Goal: Information Seeking & Learning: Check status

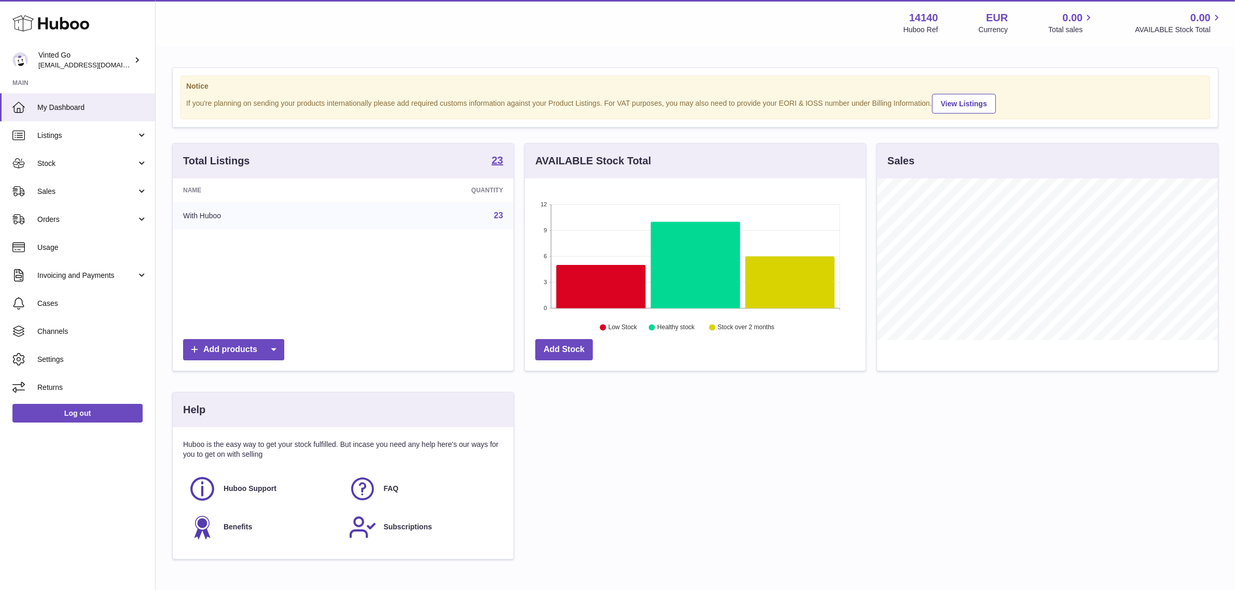
scroll to position [161, 341]
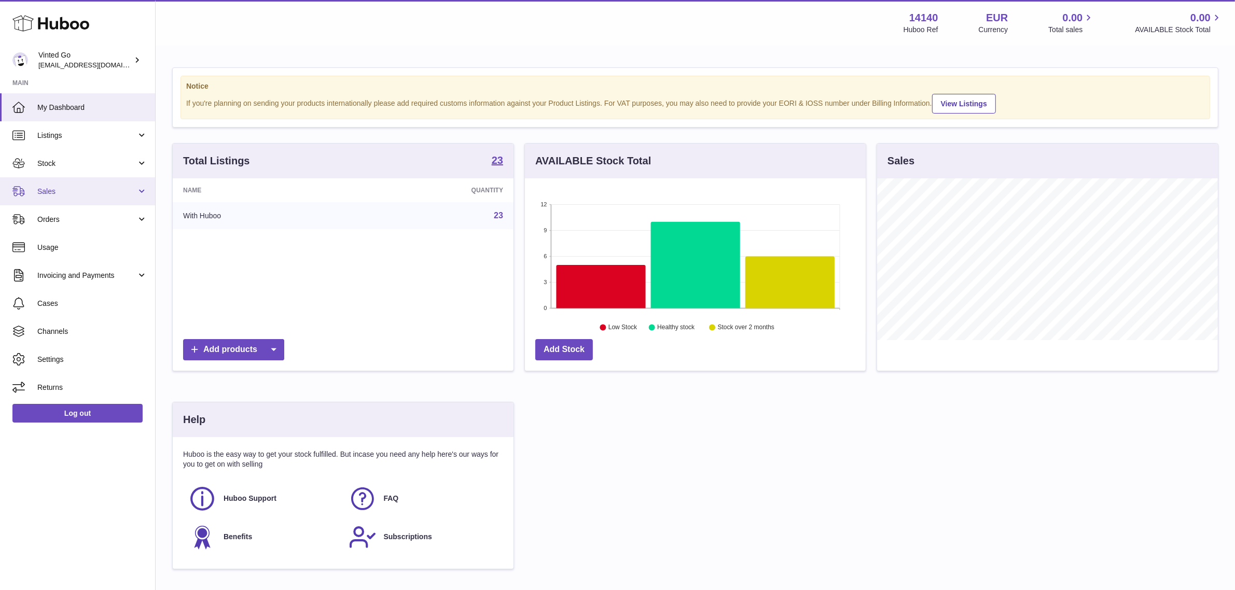
click at [135, 193] on span "Sales" at bounding box center [86, 192] width 99 height 10
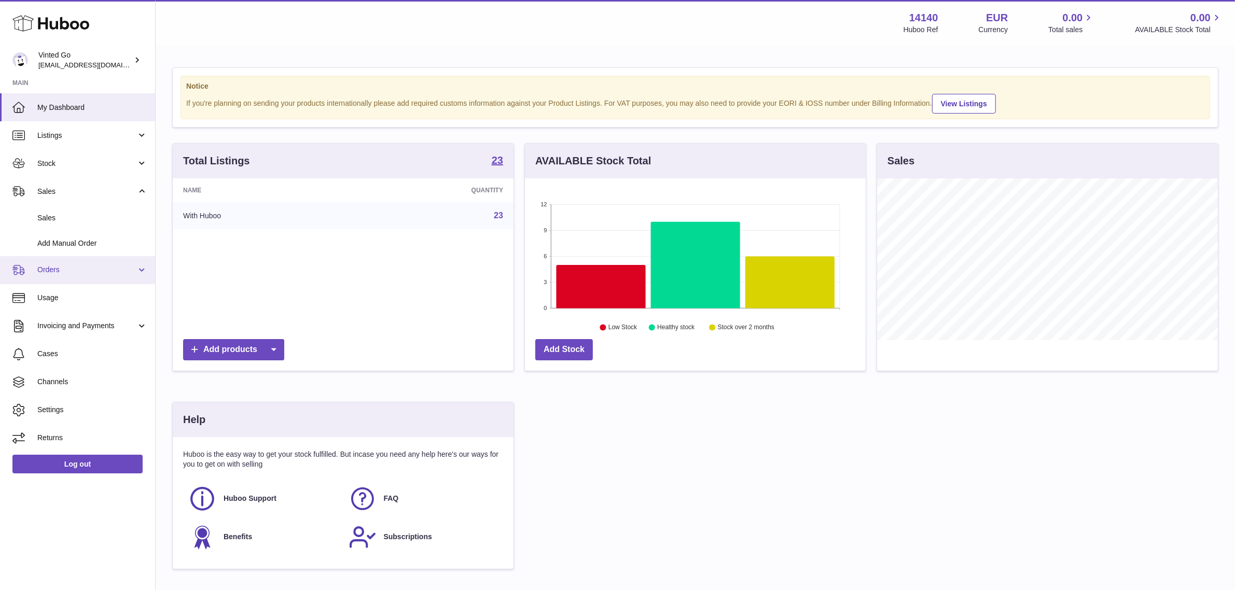
click at [80, 265] on span "Orders" at bounding box center [86, 270] width 99 height 10
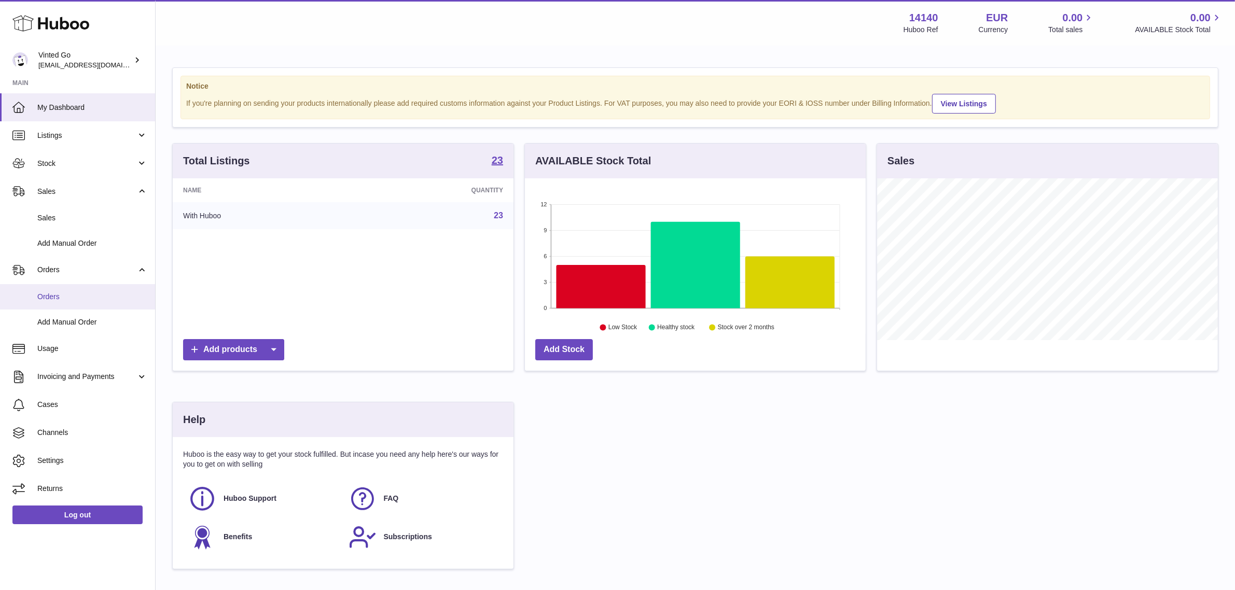
click at [69, 300] on span "Orders" at bounding box center [92, 297] width 110 height 10
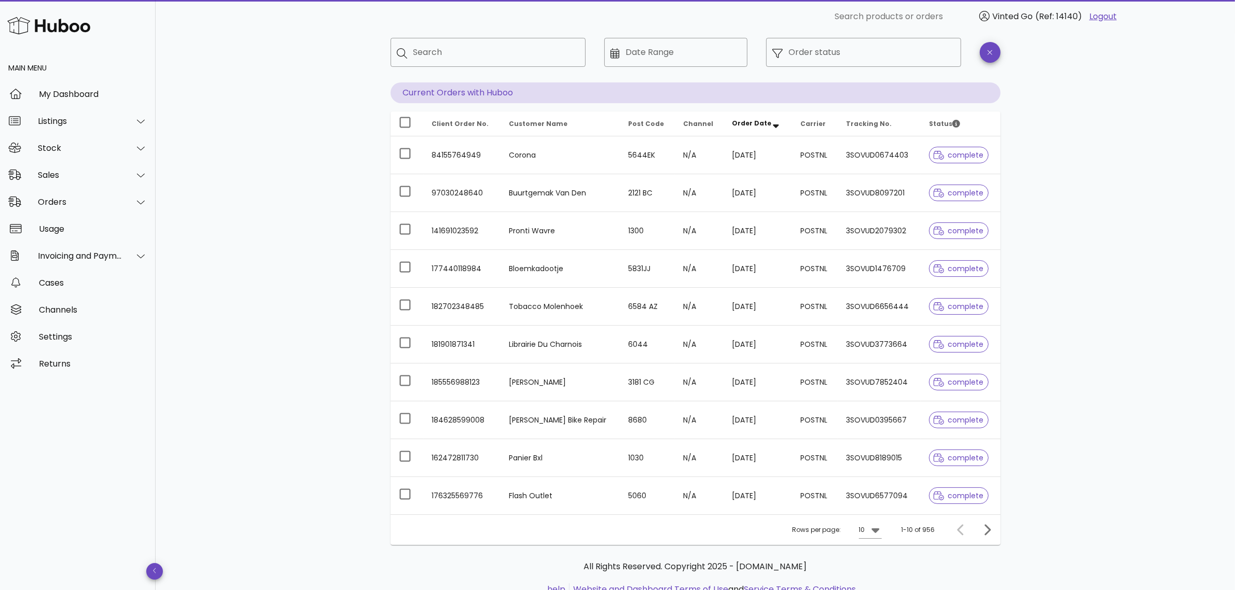
scroll to position [92, 0]
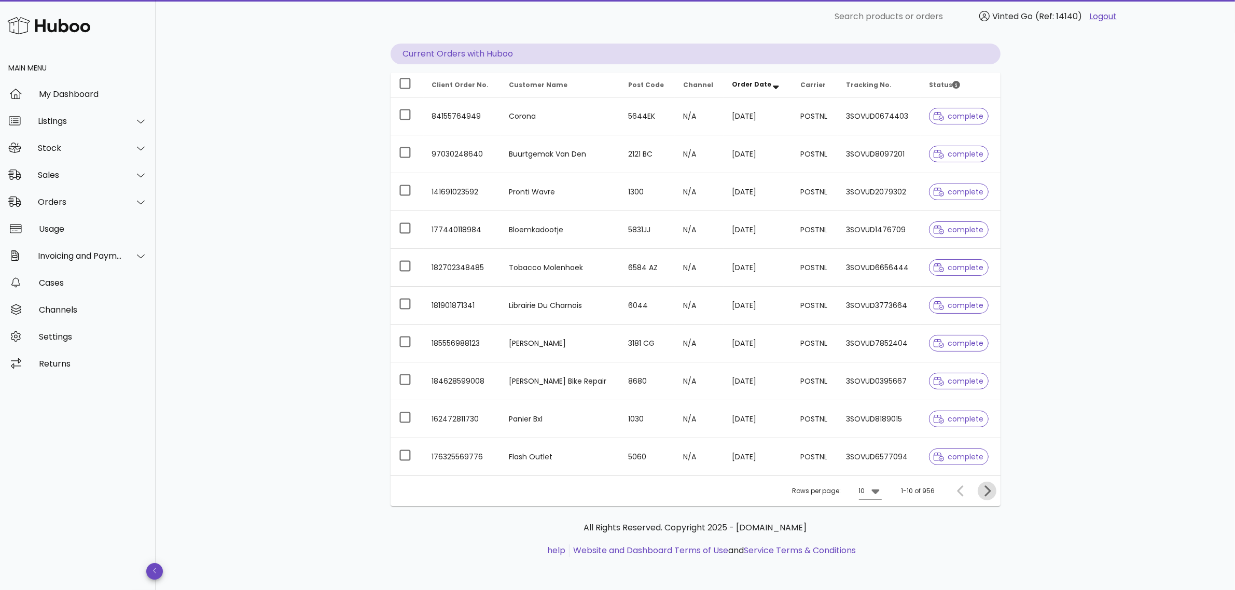
click at [986, 496] on icon "Next page" at bounding box center [988, 491] width 6 height 11
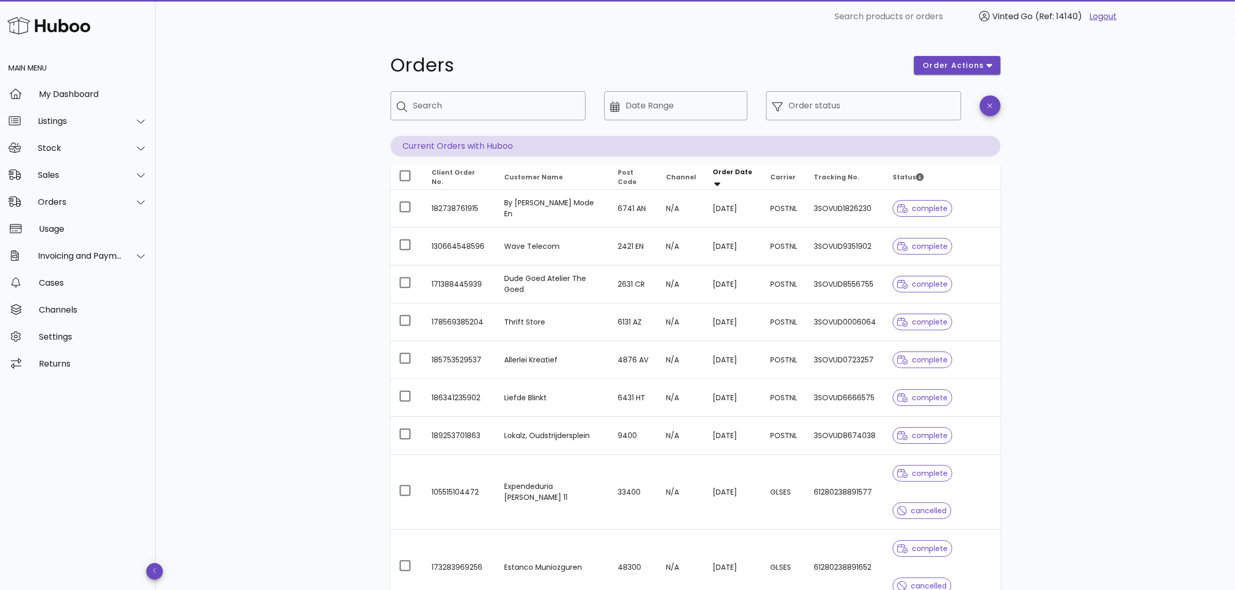
click at [713, 170] on span "Order Date" at bounding box center [732, 172] width 39 height 9
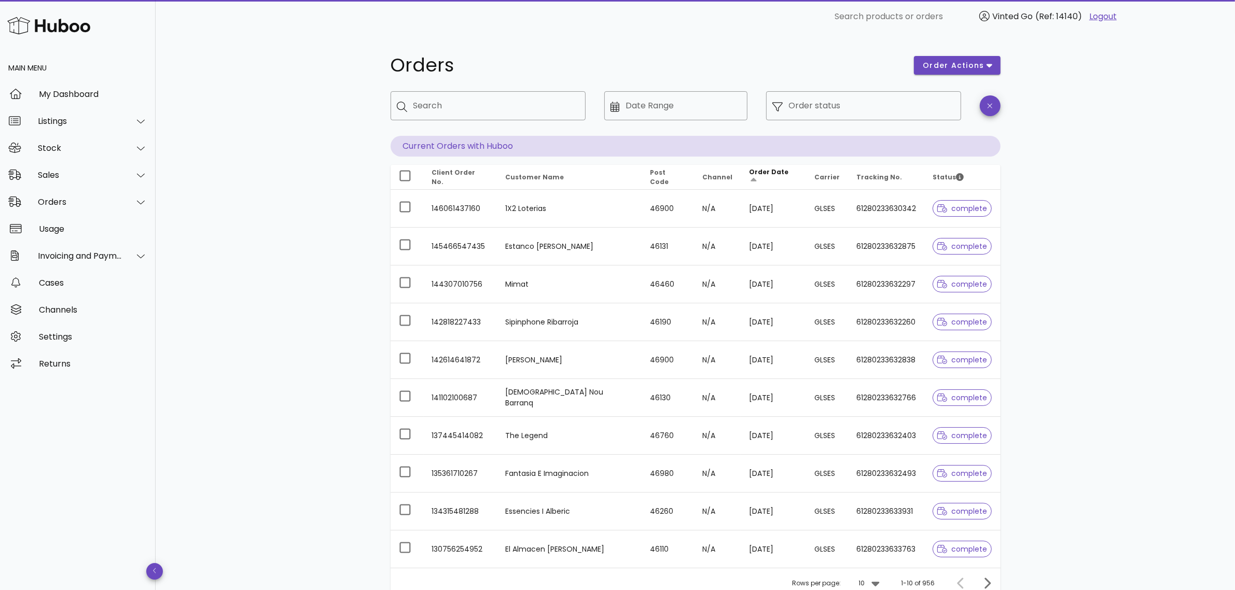
click at [750, 174] on span "Order Date" at bounding box center [768, 172] width 39 height 9
click at [751, 182] on th "Order Date" at bounding box center [773, 177] width 65 height 25
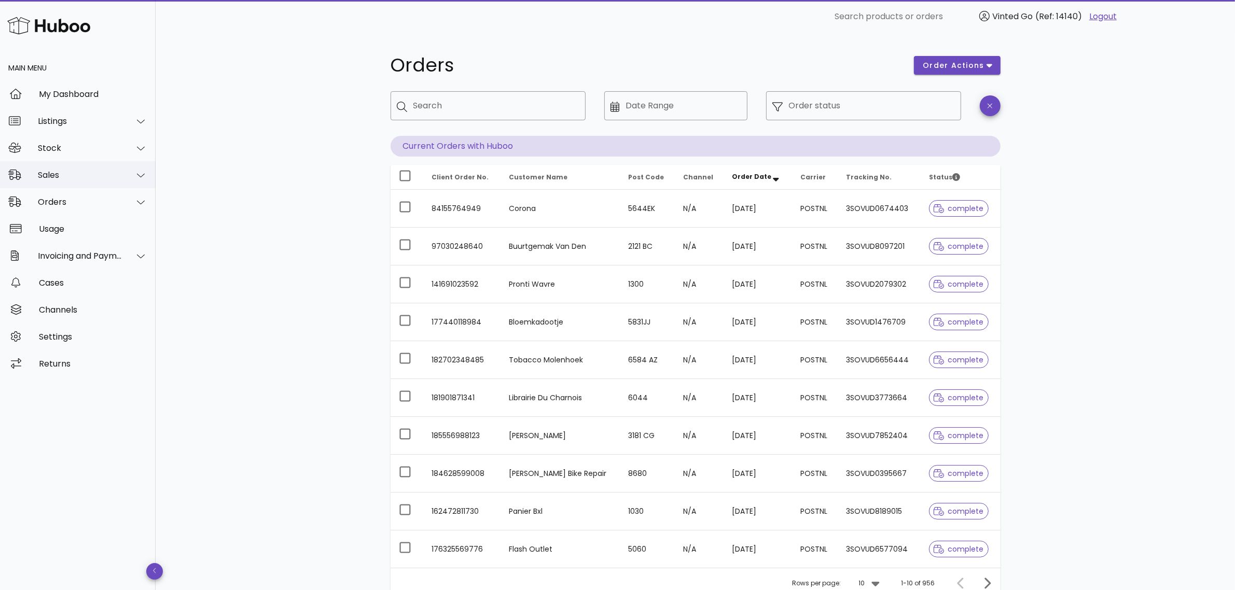
click at [109, 179] on div "Sales" at bounding box center [80, 175] width 85 height 10
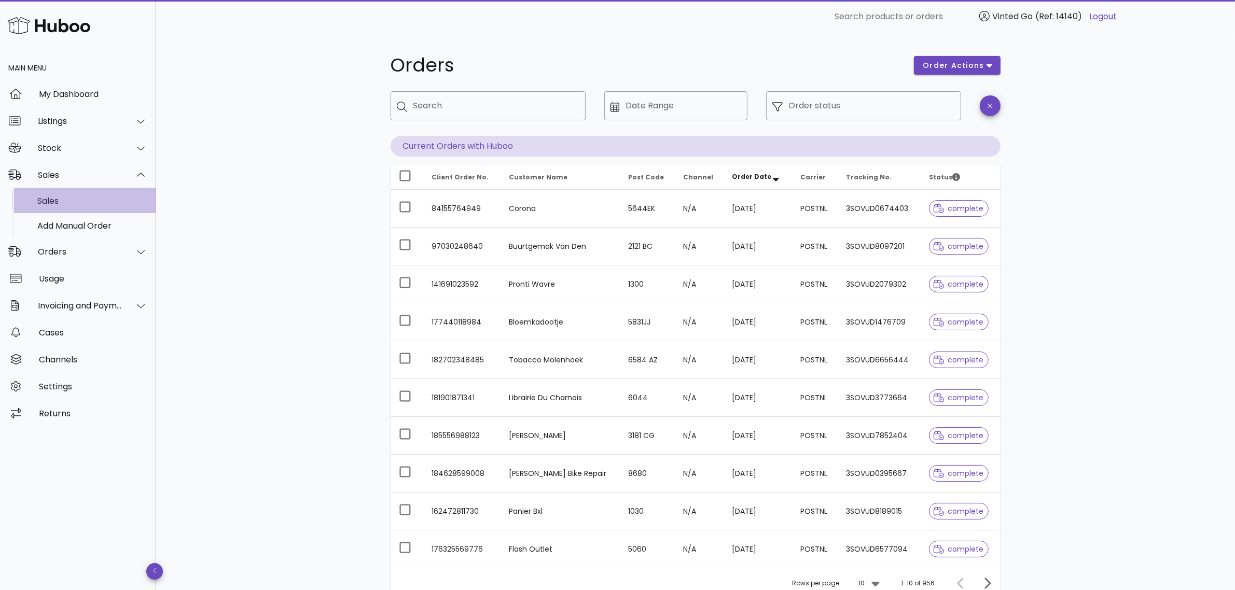
click at [89, 197] on div "Sales" at bounding box center [92, 201] width 110 height 10
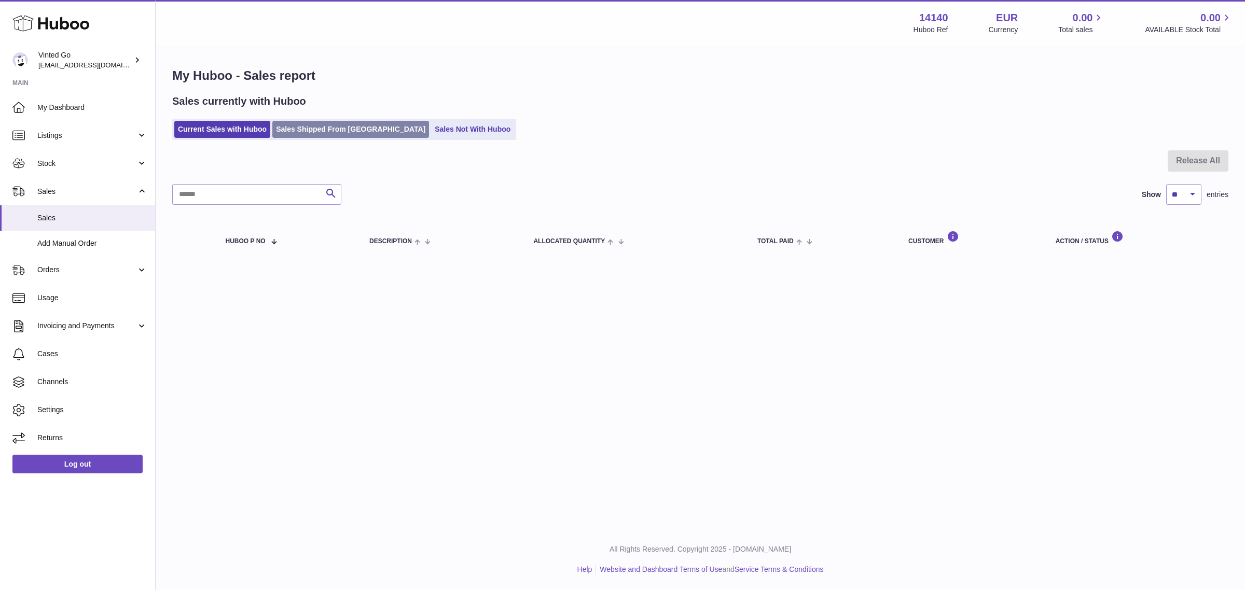
click at [348, 136] on link "Sales Shipped From [GEOGRAPHIC_DATA]" at bounding box center [350, 129] width 157 height 17
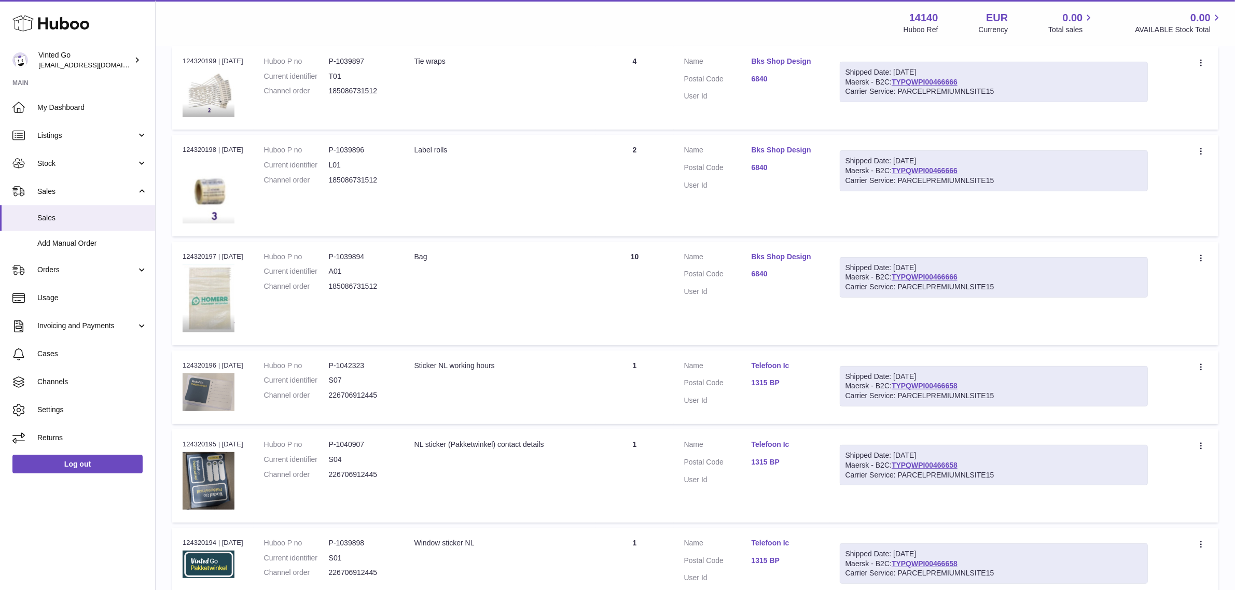
scroll to position [649, 0]
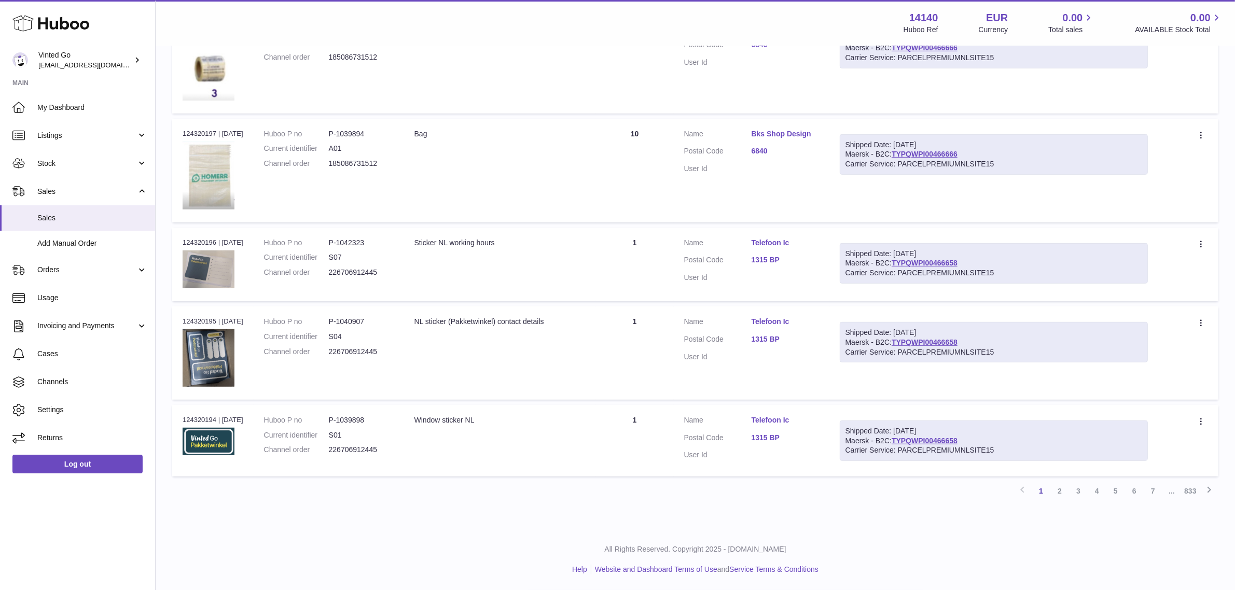
click at [1059, 498] on link "2" at bounding box center [1060, 491] width 19 height 19
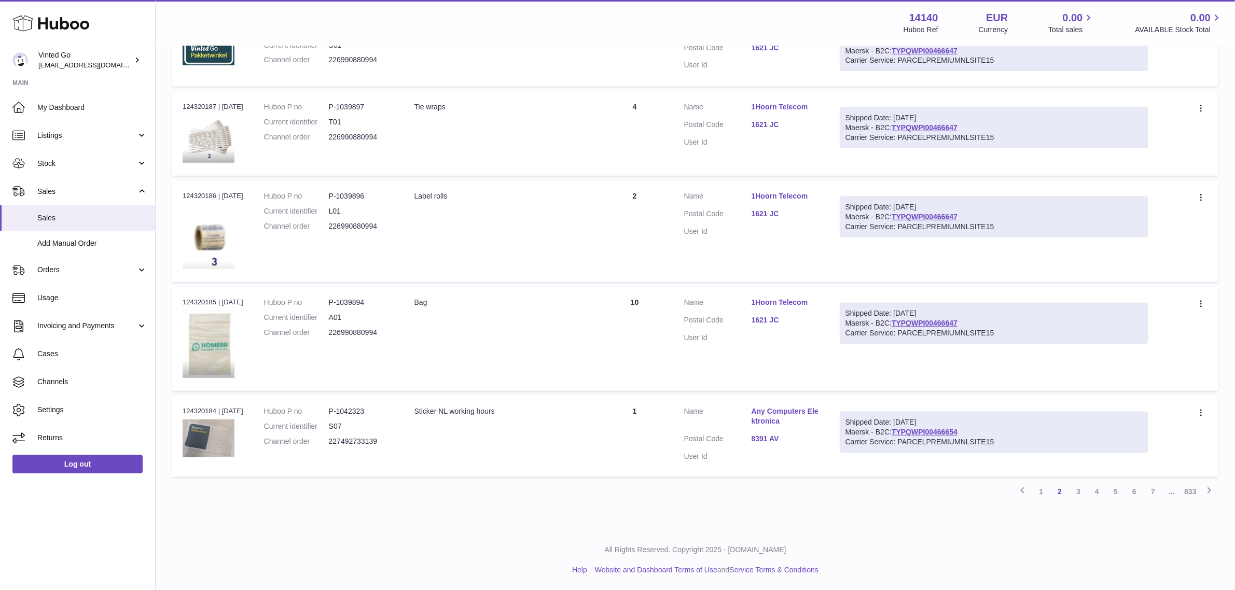
scroll to position [714, 0]
click at [1075, 496] on link "3" at bounding box center [1078, 492] width 19 height 19
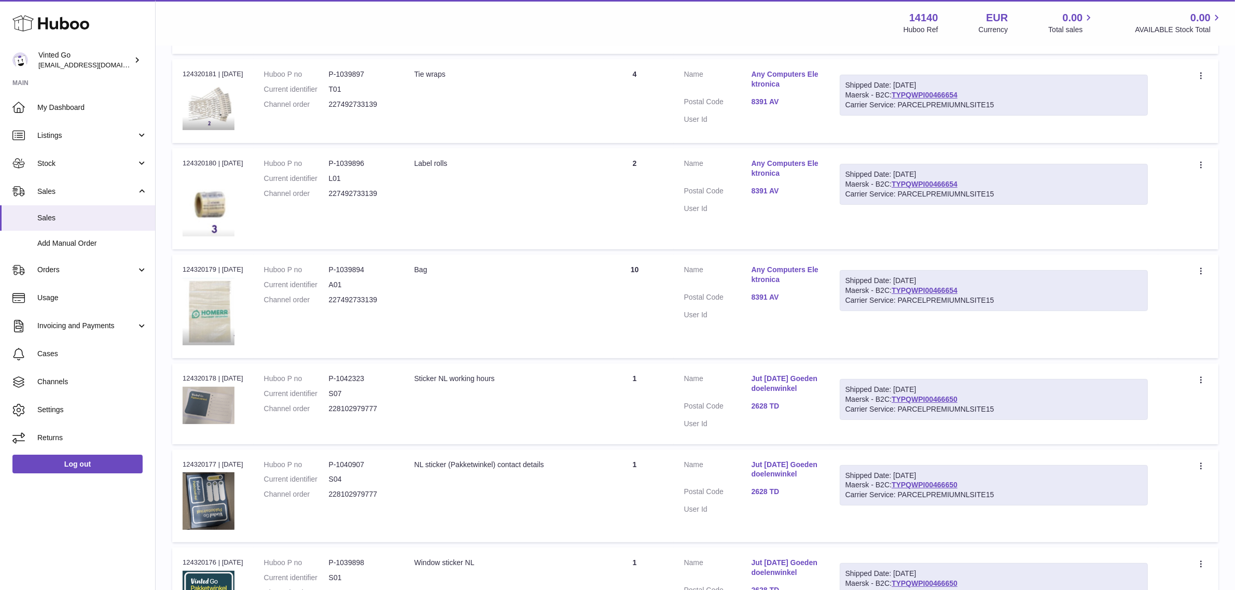
scroll to position [695, 0]
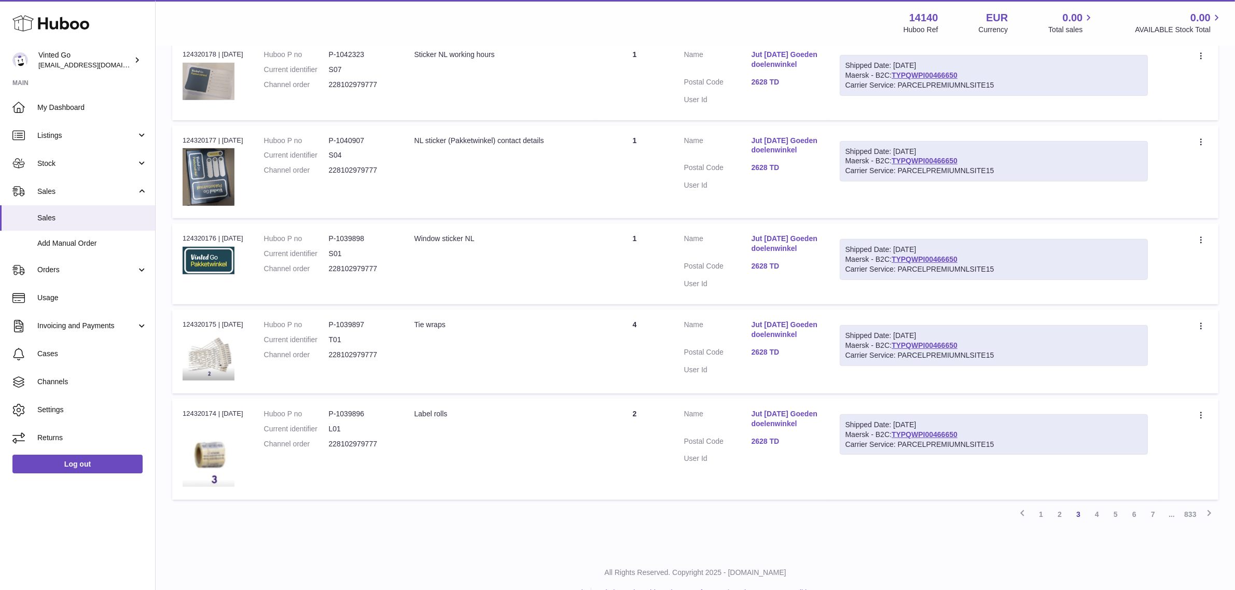
click at [1096, 517] on link "4" at bounding box center [1097, 514] width 19 height 19
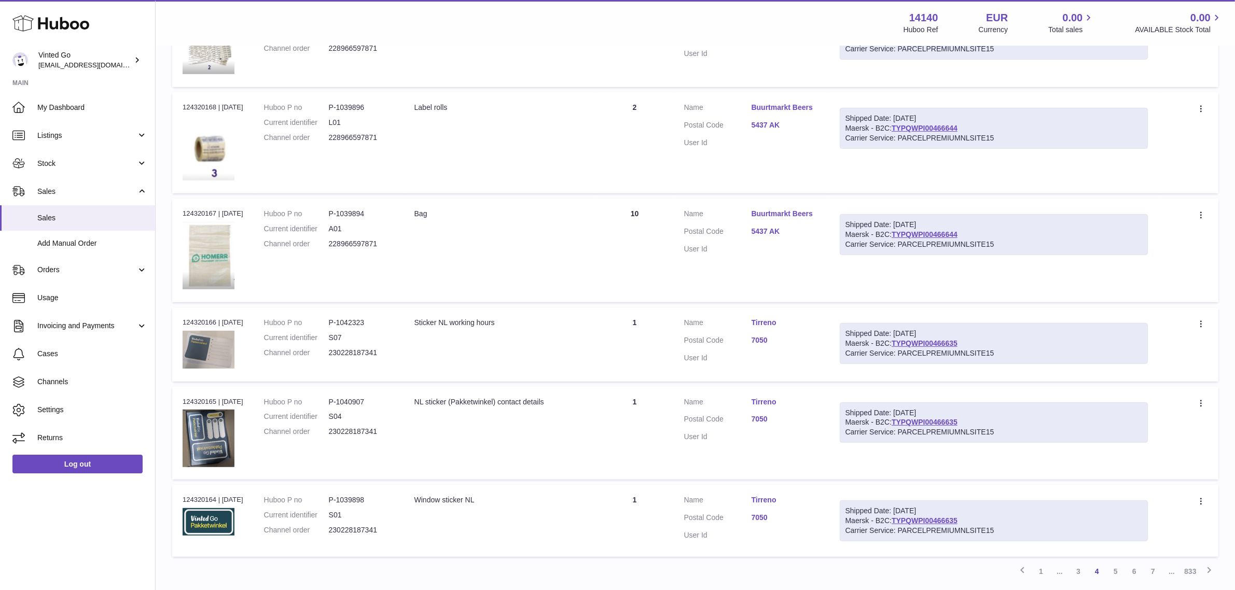
scroll to position [688, 0]
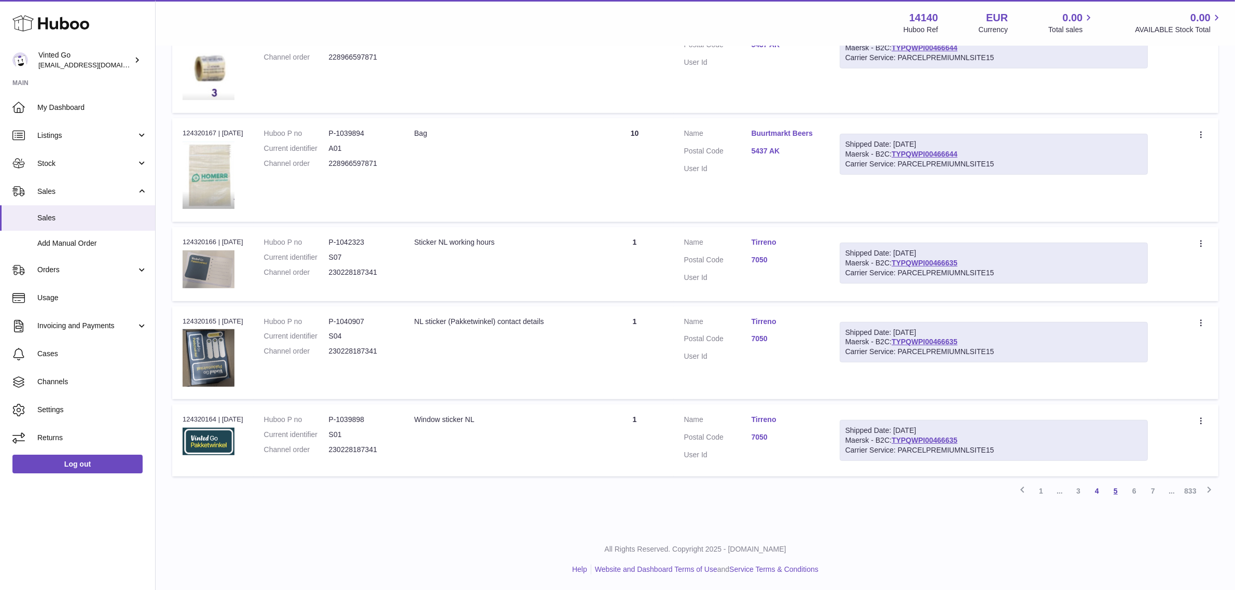
click at [1116, 489] on link "5" at bounding box center [1116, 491] width 19 height 19
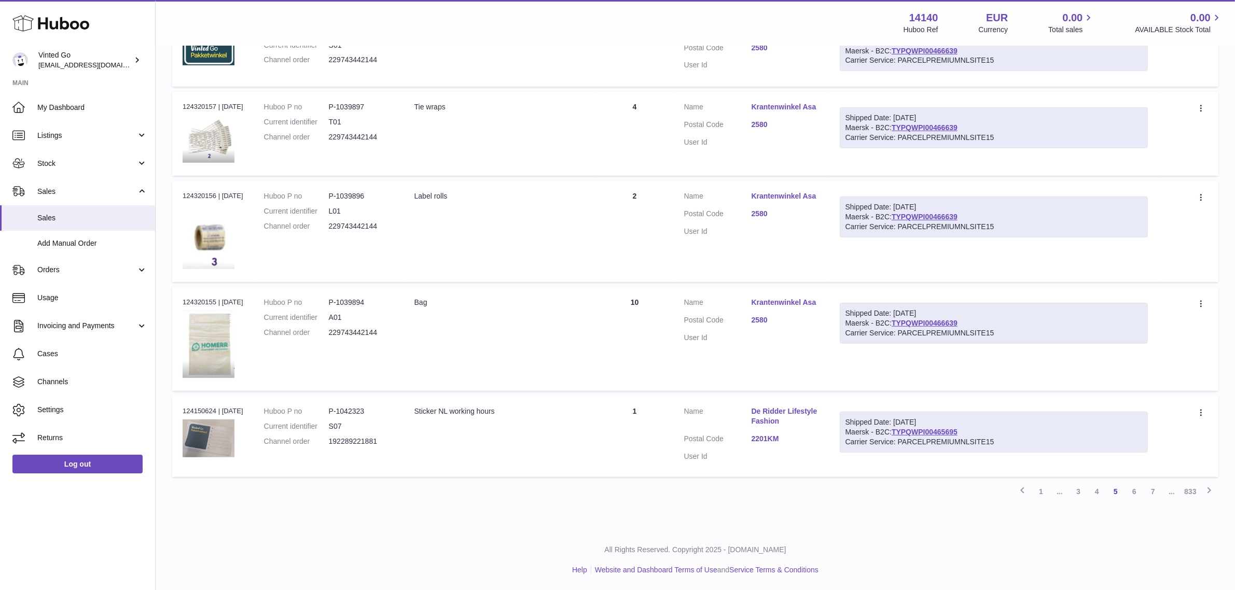
scroll to position [729, 0]
click at [1132, 492] on link "6" at bounding box center [1134, 492] width 19 height 19
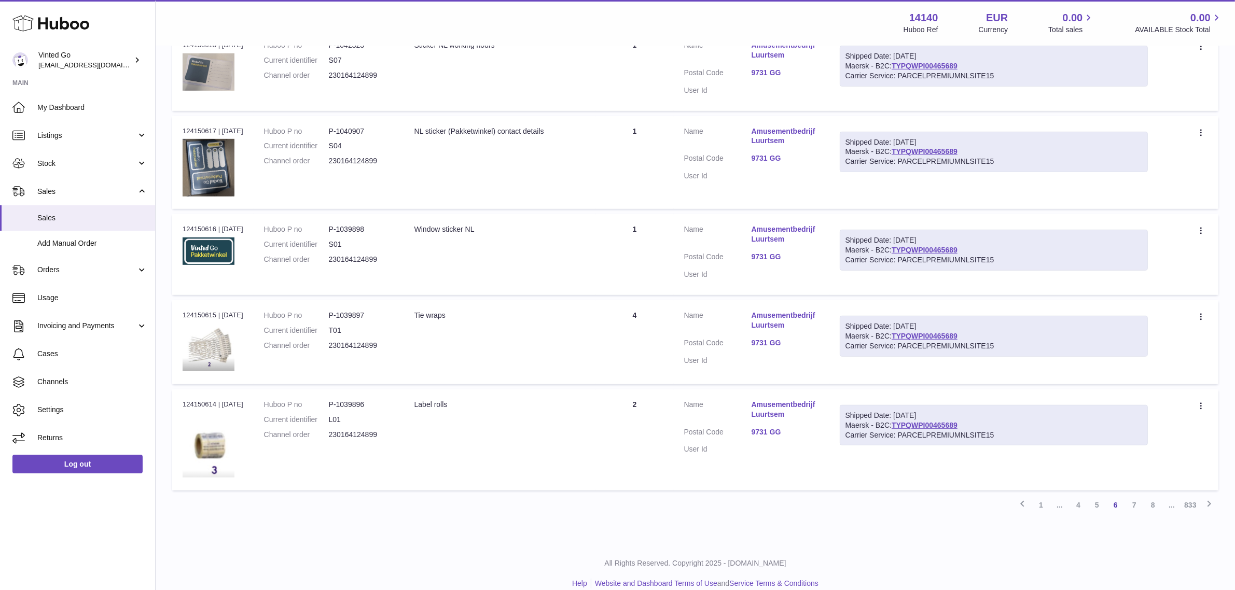
scroll to position [719, 0]
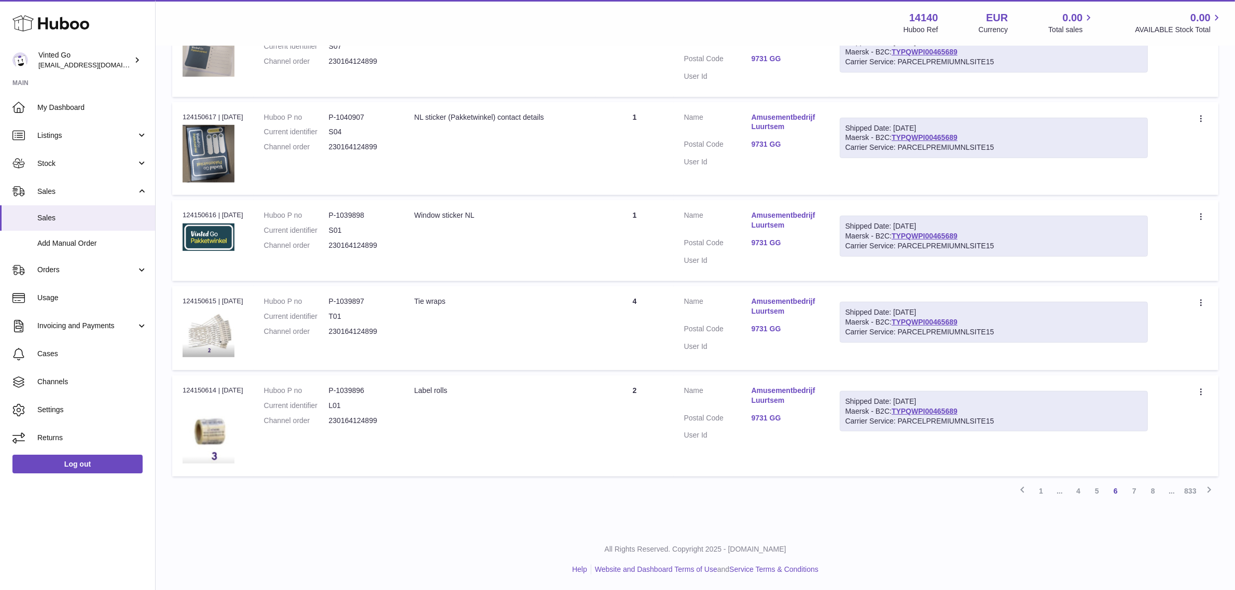
click at [1135, 491] on link "7" at bounding box center [1134, 491] width 19 height 19
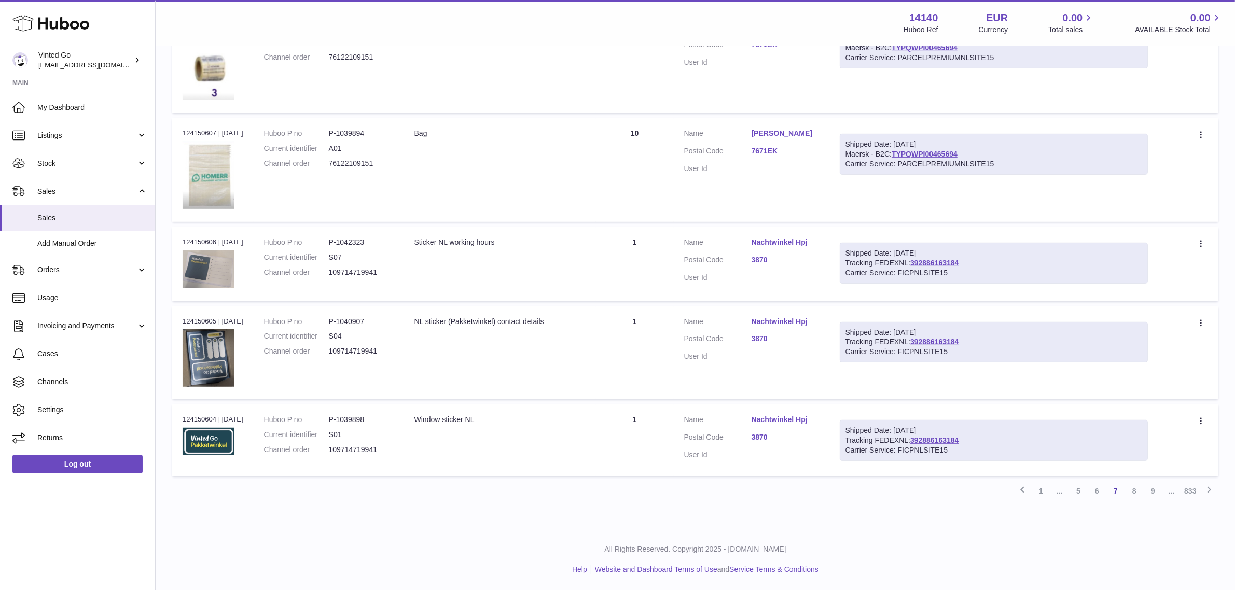
scroll to position [695, 0]
click at [1129, 501] on link "8" at bounding box center [1134, 491] width 19 height 19
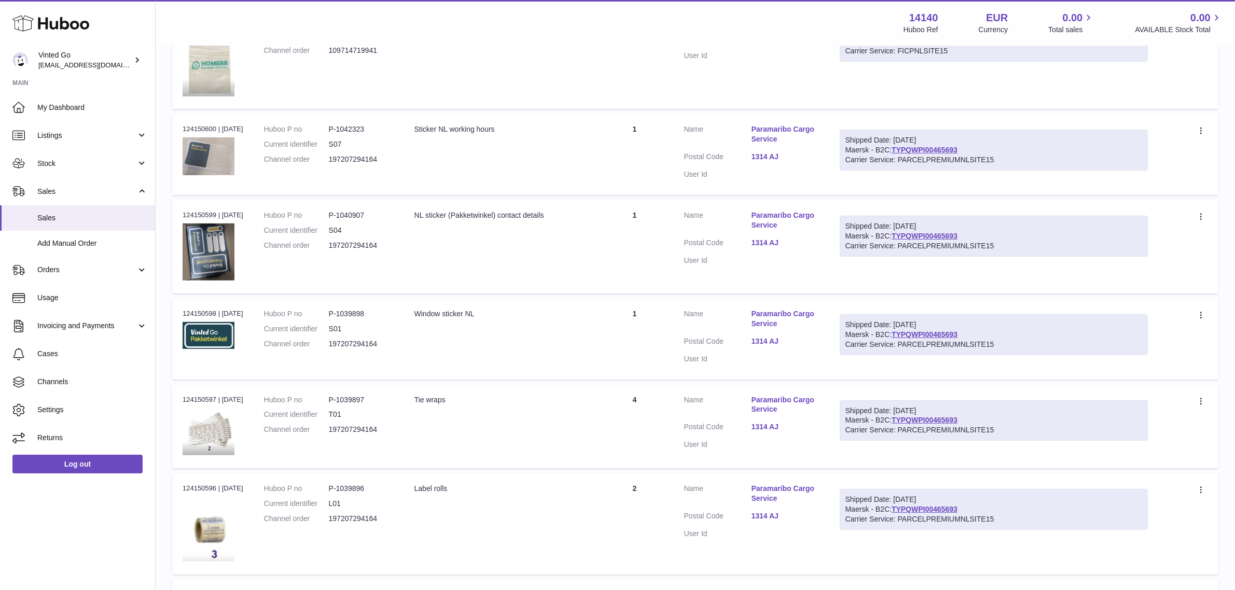
scroll to position [722, 0]
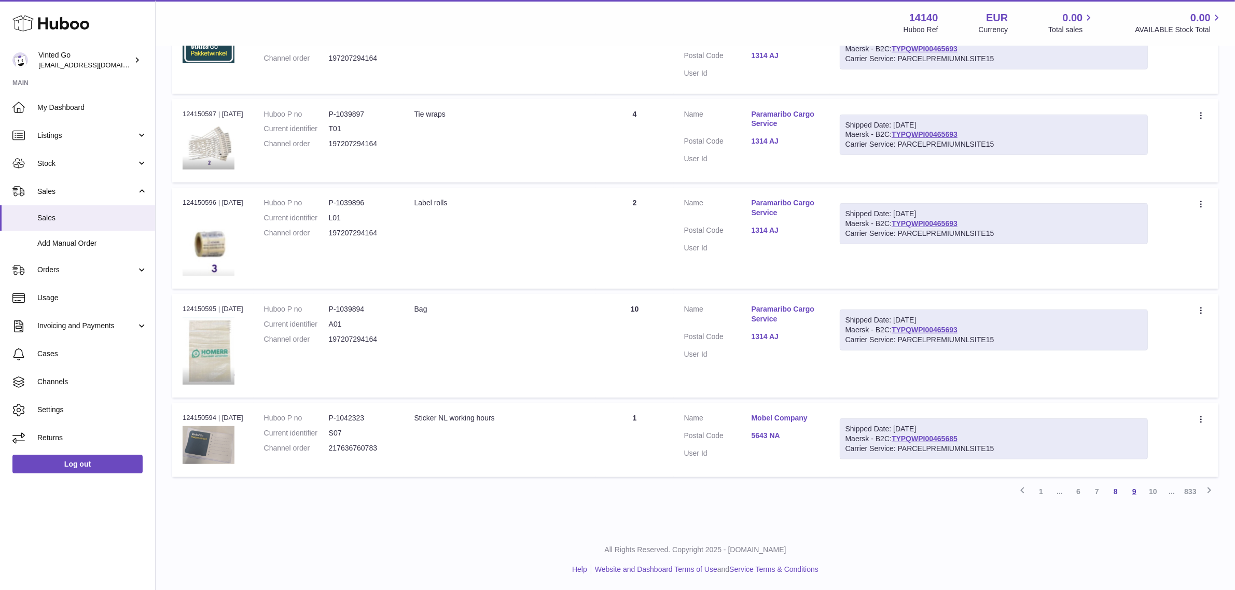
click at [1137, 499] on link "9" at bounding box center [1134, 492] width 19 height 19
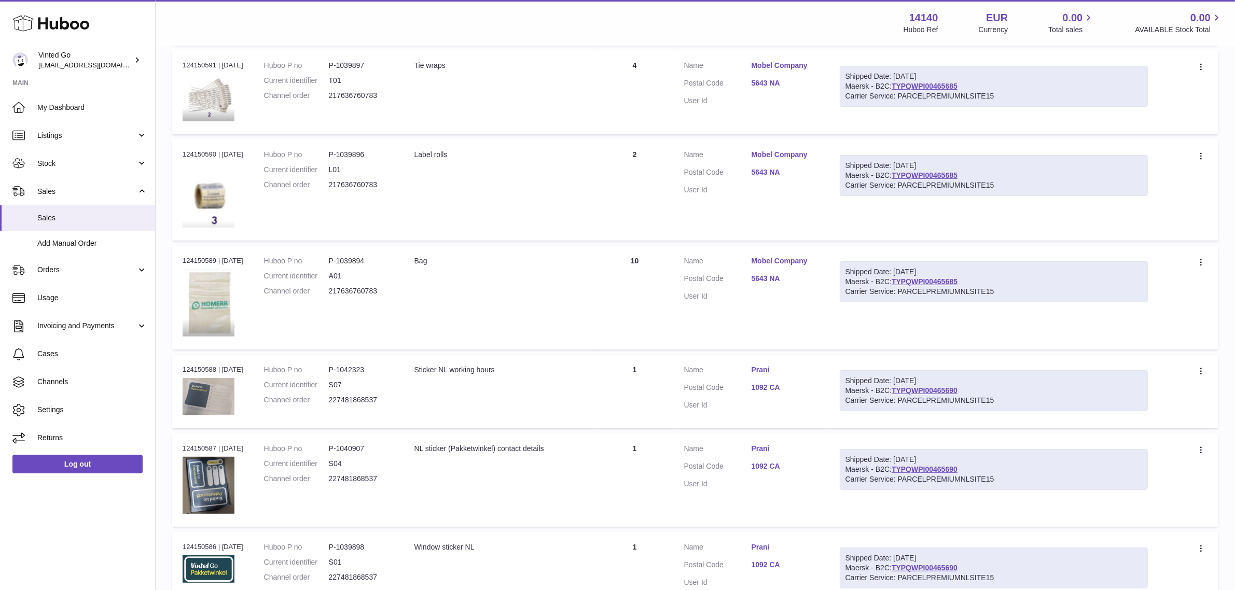
scroll to position [695, 0]
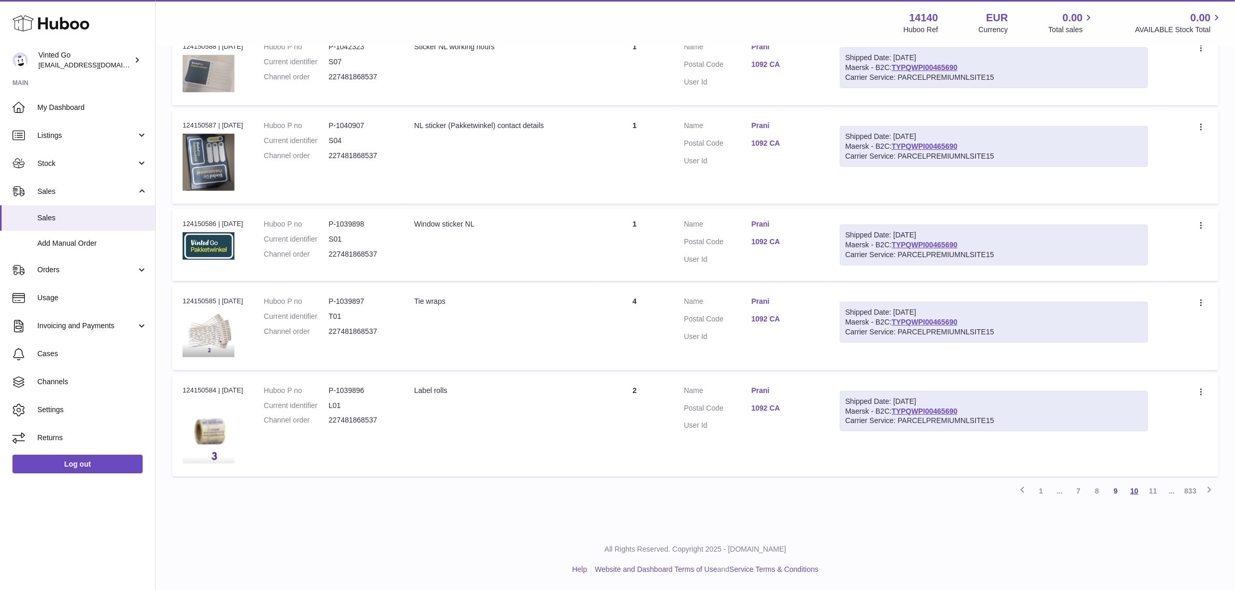
click at [1134, 485] on link "10" at bounding box center [1134, 491] width 19 height 19
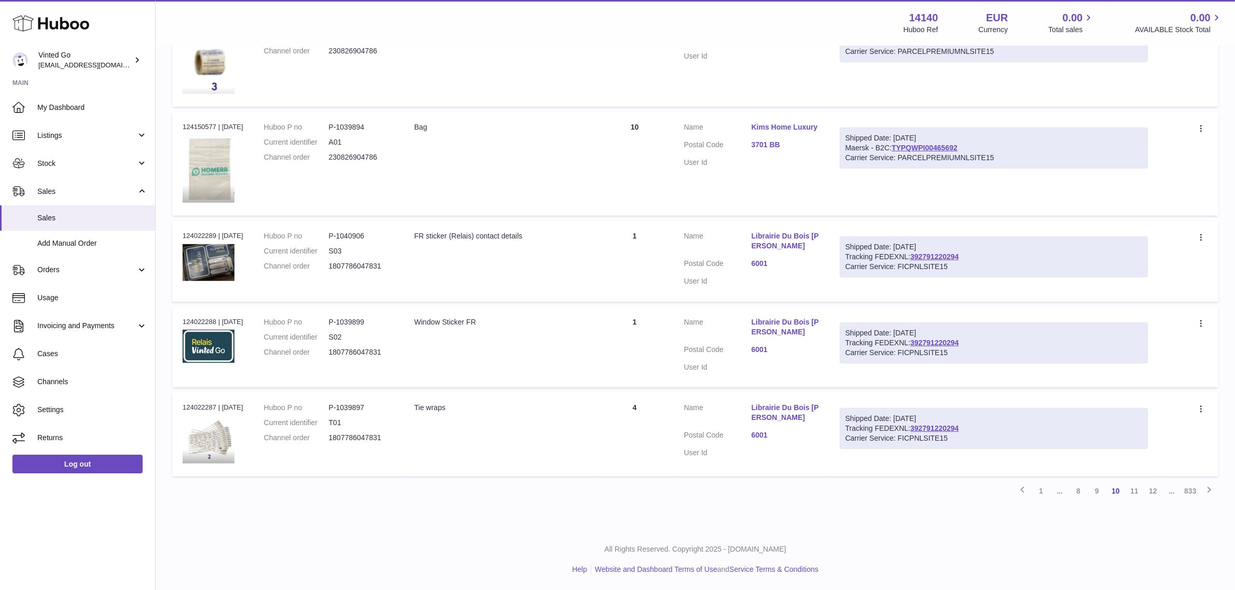
scroll to position [709, 0]
click at [1135, 492] on link "11" at bounding box center [1134, 491] width 19 height 19
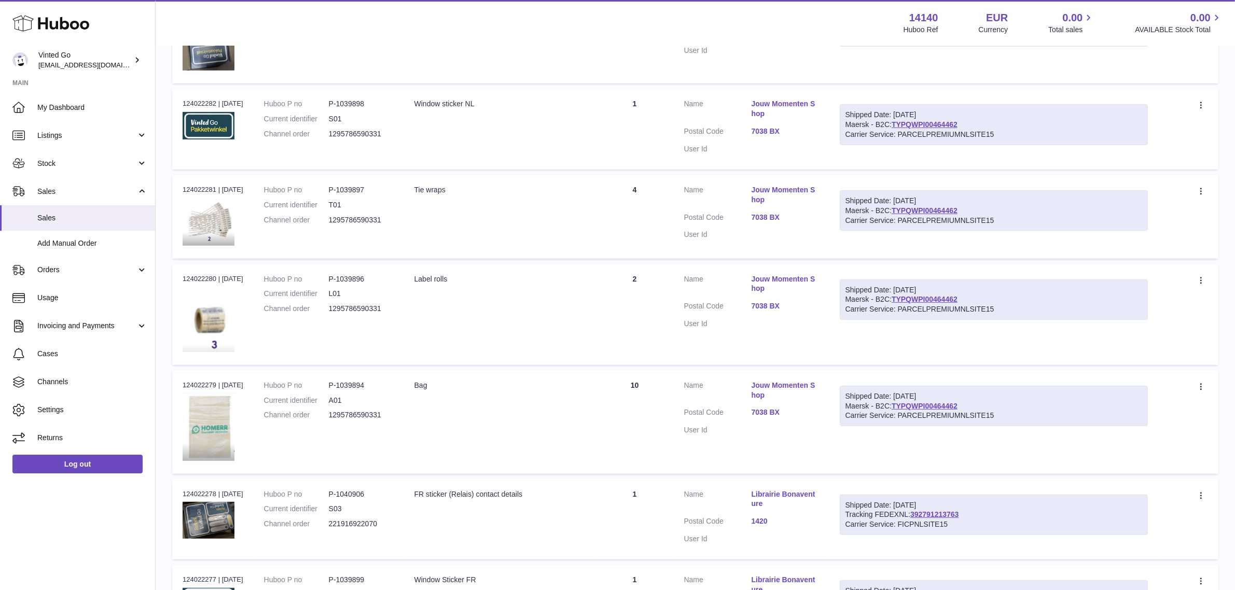
scroll to position [725, 0]
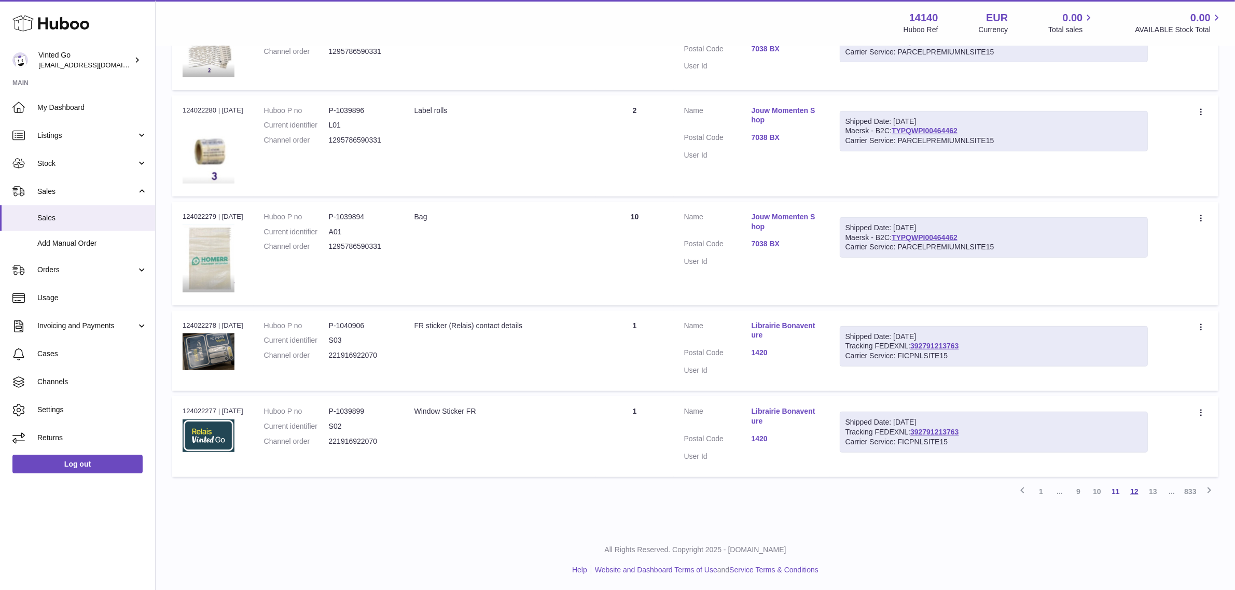
click at [1135, 493] on link "12" at bounding box center [1134, 492] width 19 height 19
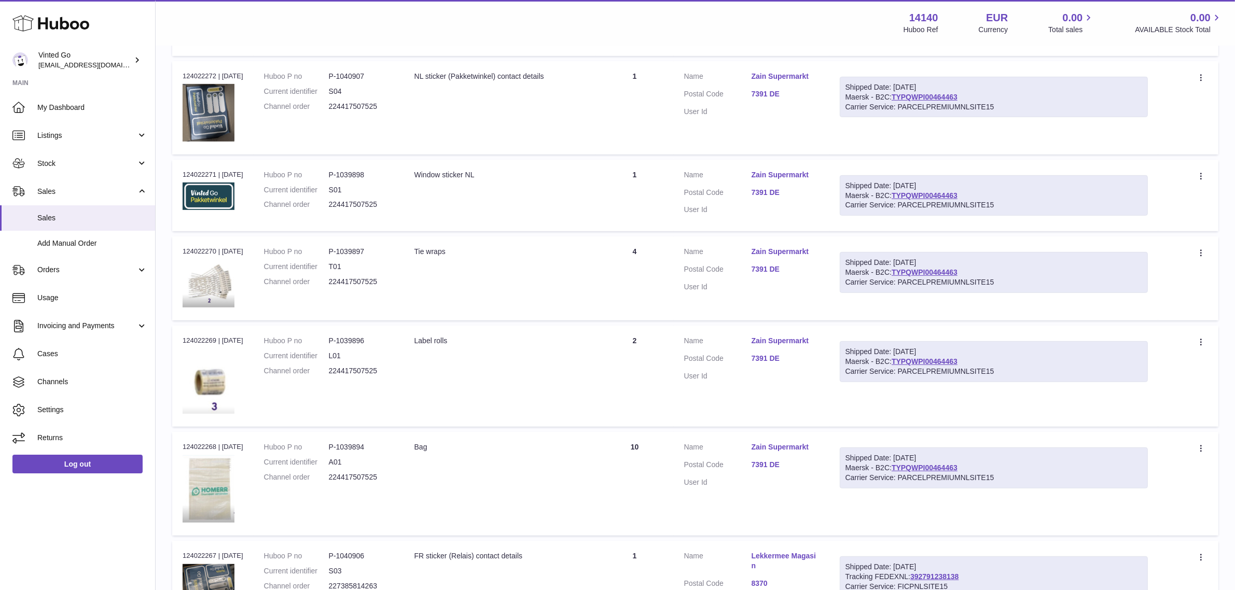
scroll to position [714, 0]
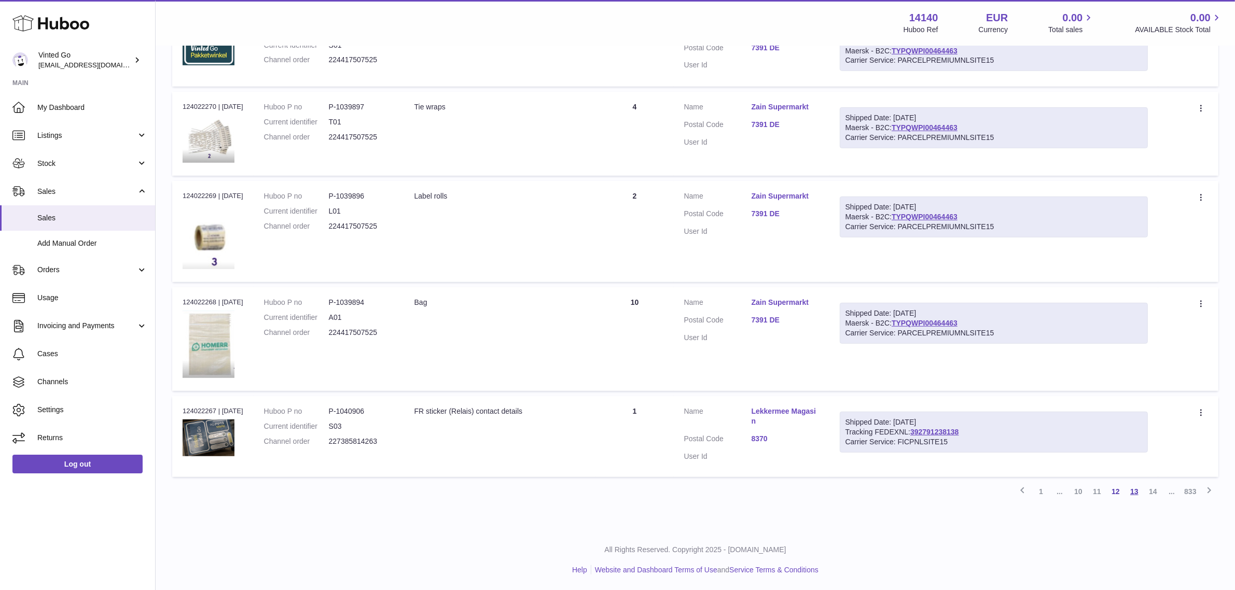
click at [1139, 496] on link "13" at bounding box center [1134, 492] width 19 height 19
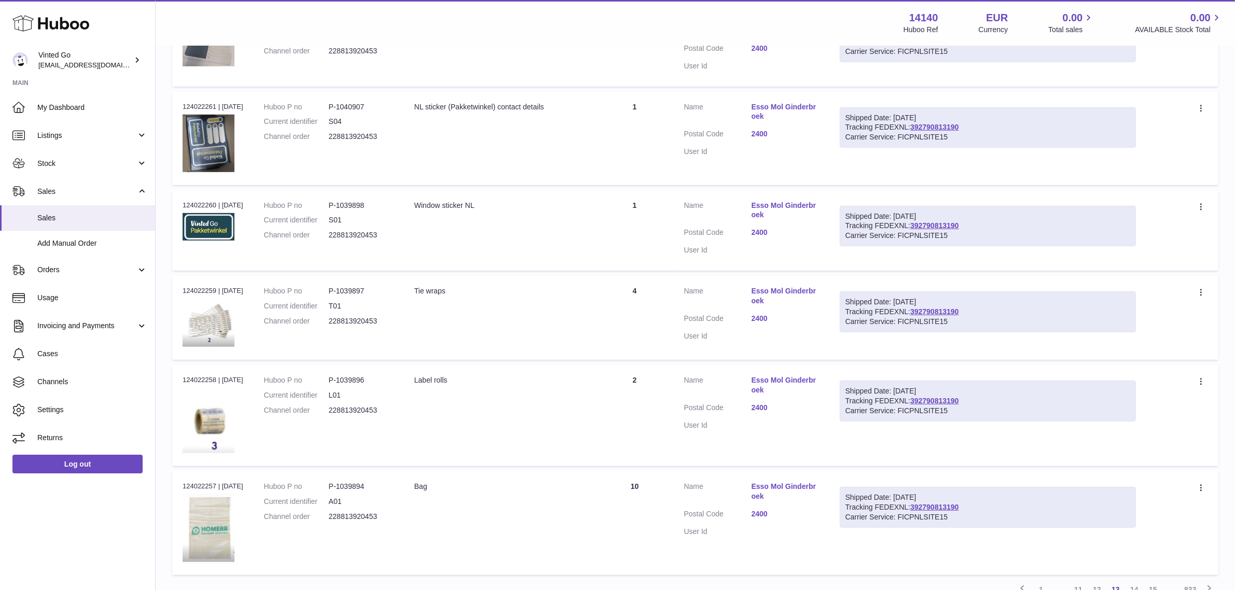
scroll to position [729, 0]
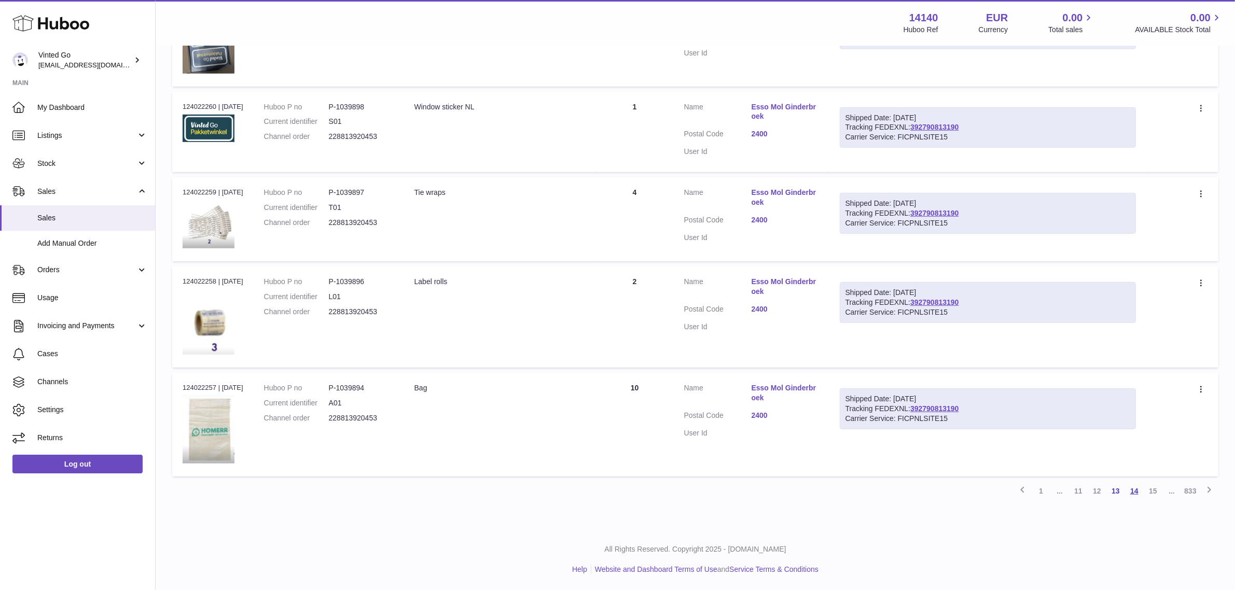
click at [1135, 496] on link "14" at bounding box center [1134, 491] width 19 height 19
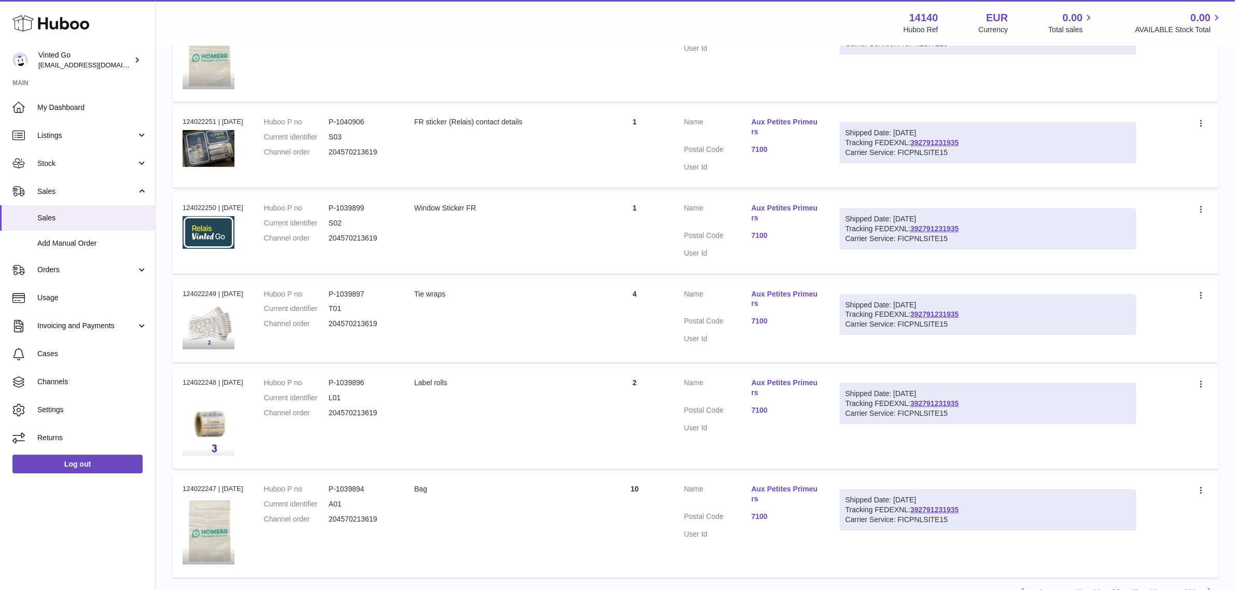
scroll to position [700, 0]
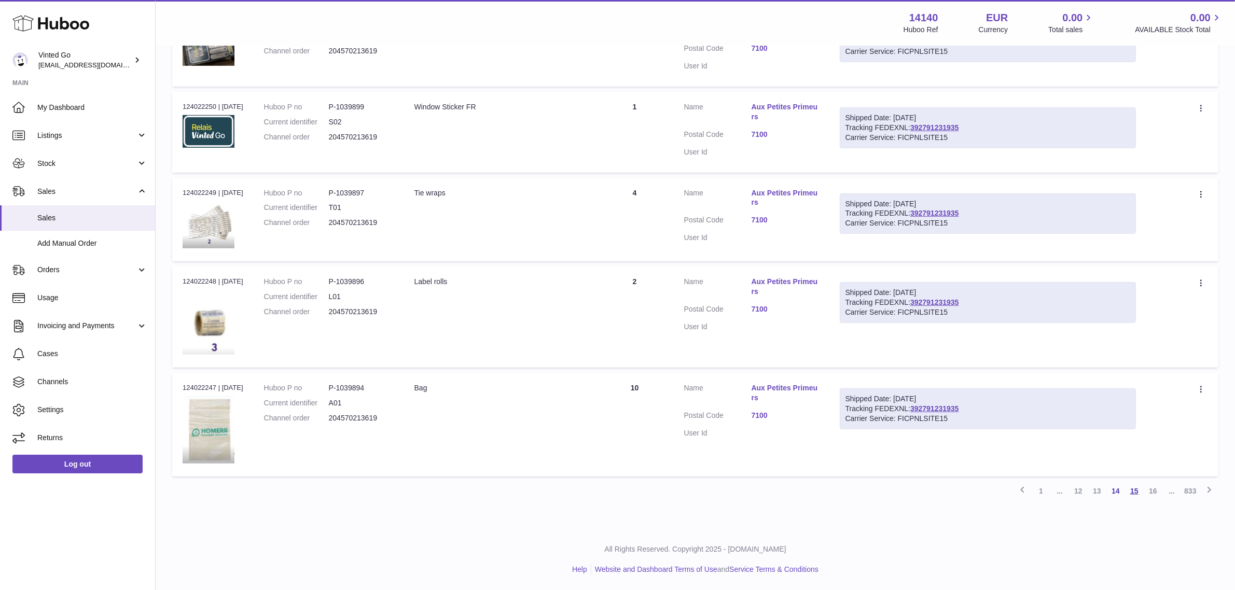
click at [1134, 492] on link "15" at bounding box center [1134, 491] width 19 height 19
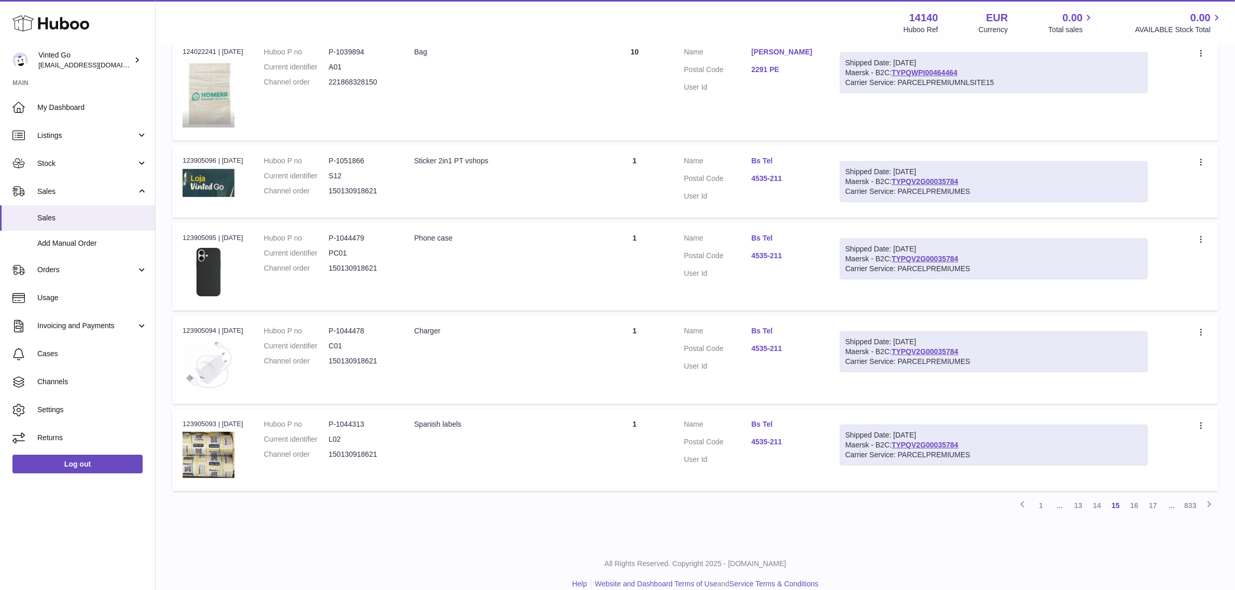
scroll to position [675, 0]
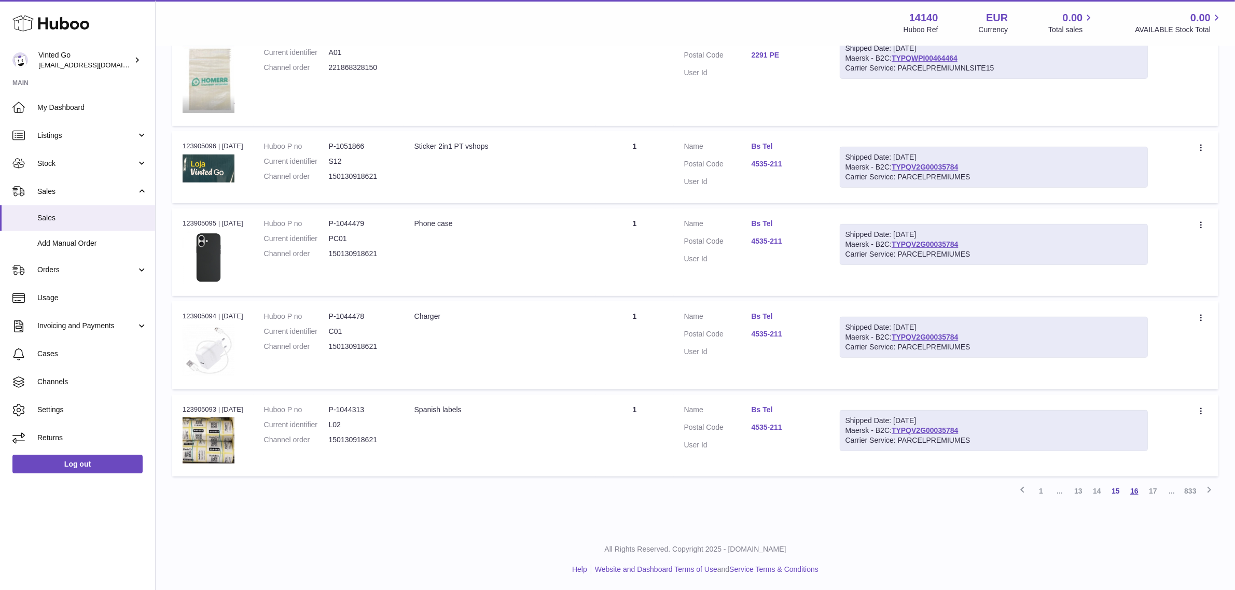
click at [1132, 496] on link "16" at bounding box center [1134, 491] width 19 height 19
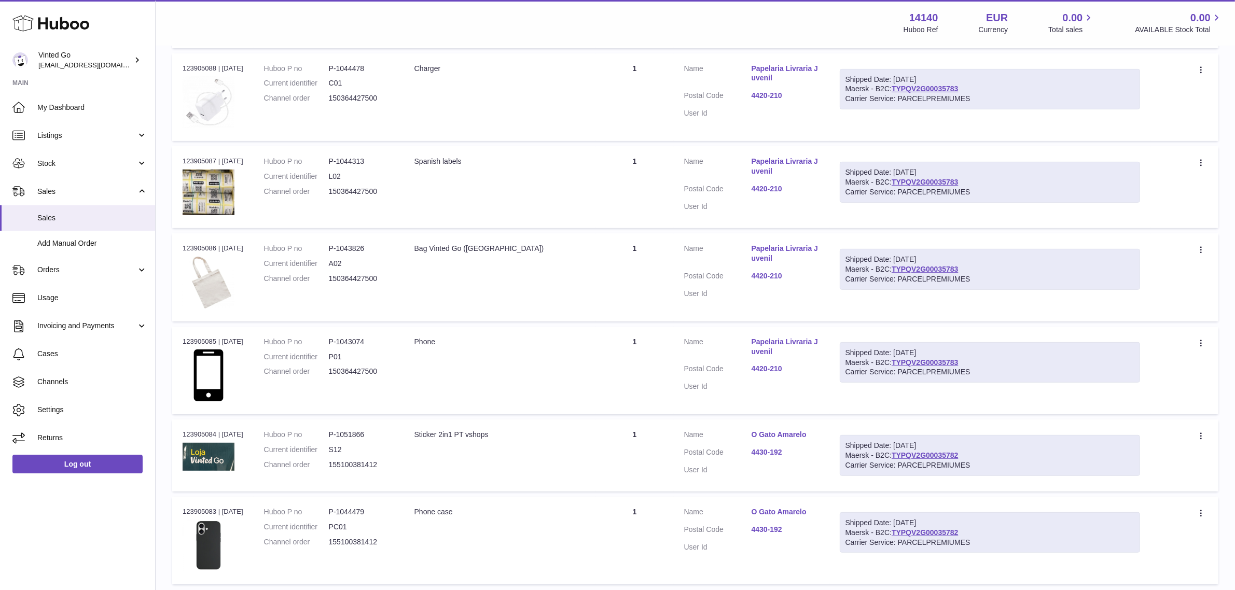
scroll to position [667, 0]
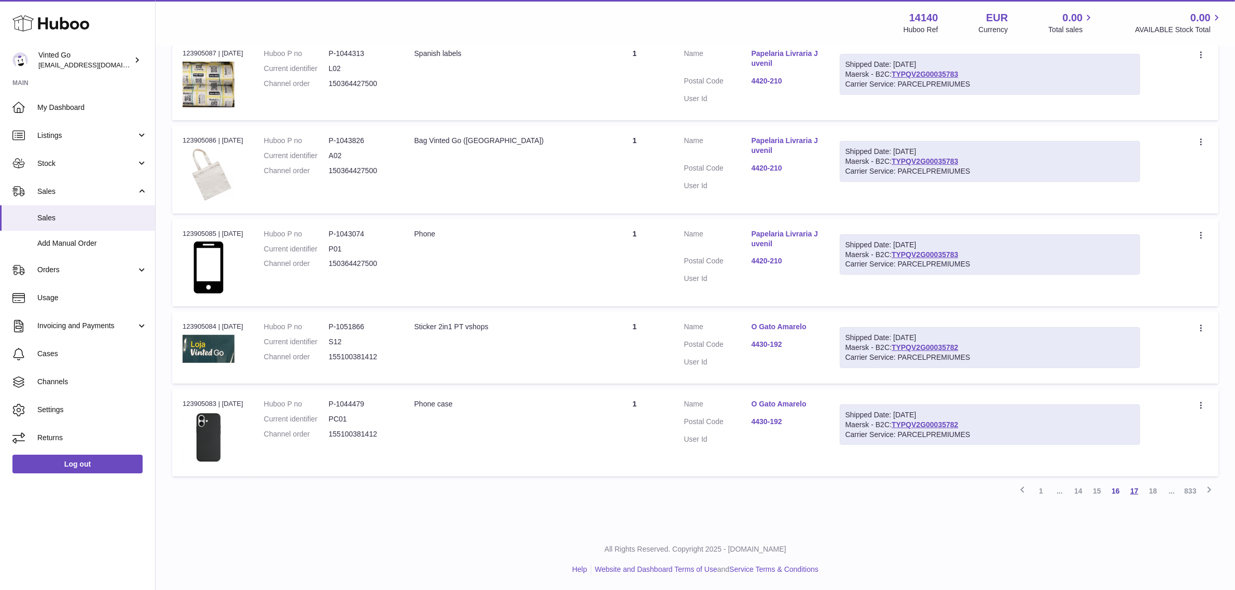
click at [1130, 489] on link "17" at bounding box center [1134, 491] width 19 height 19
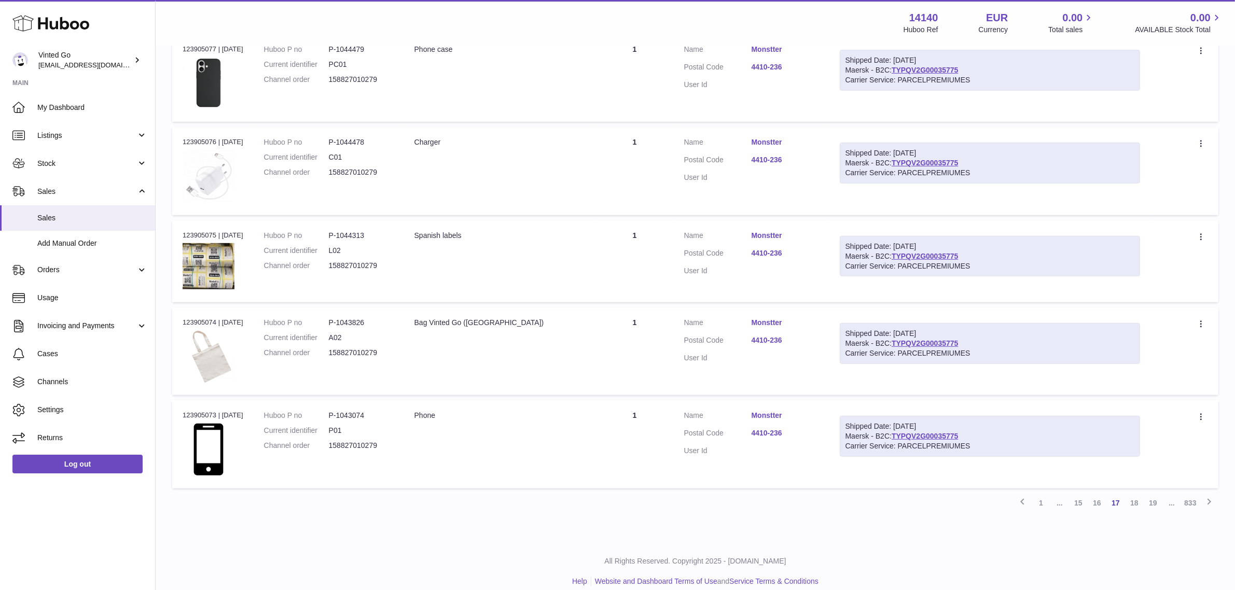
scroll to position [668, 0]
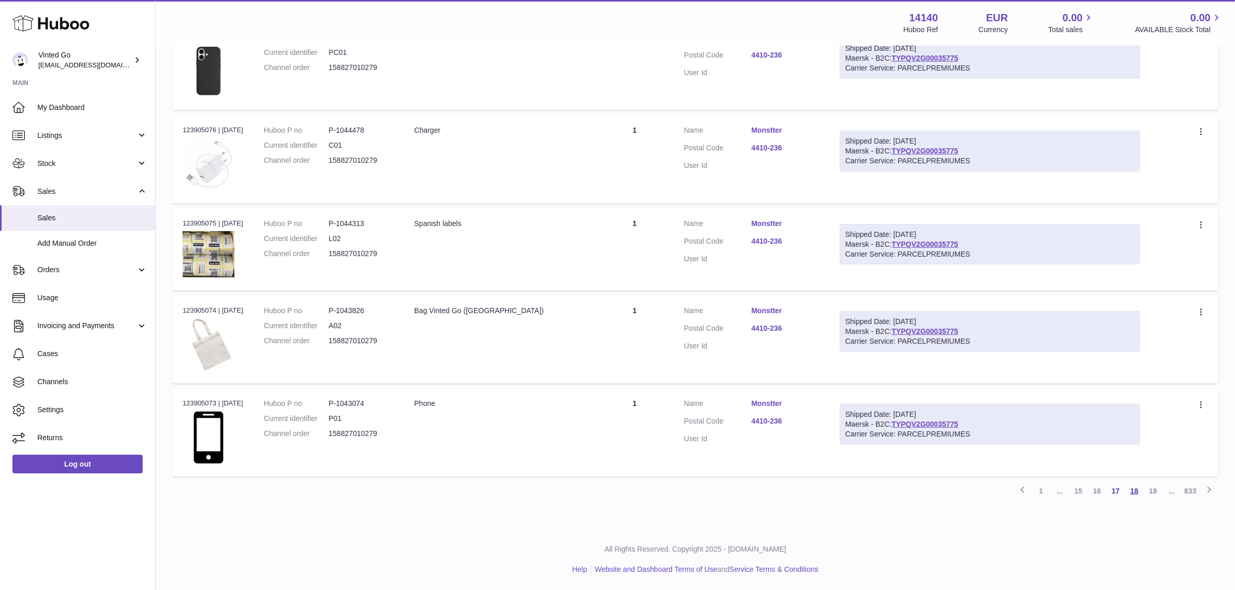
click at [1134, 493] on link "18" at bounding box center [1134, 491] width 19 height 19
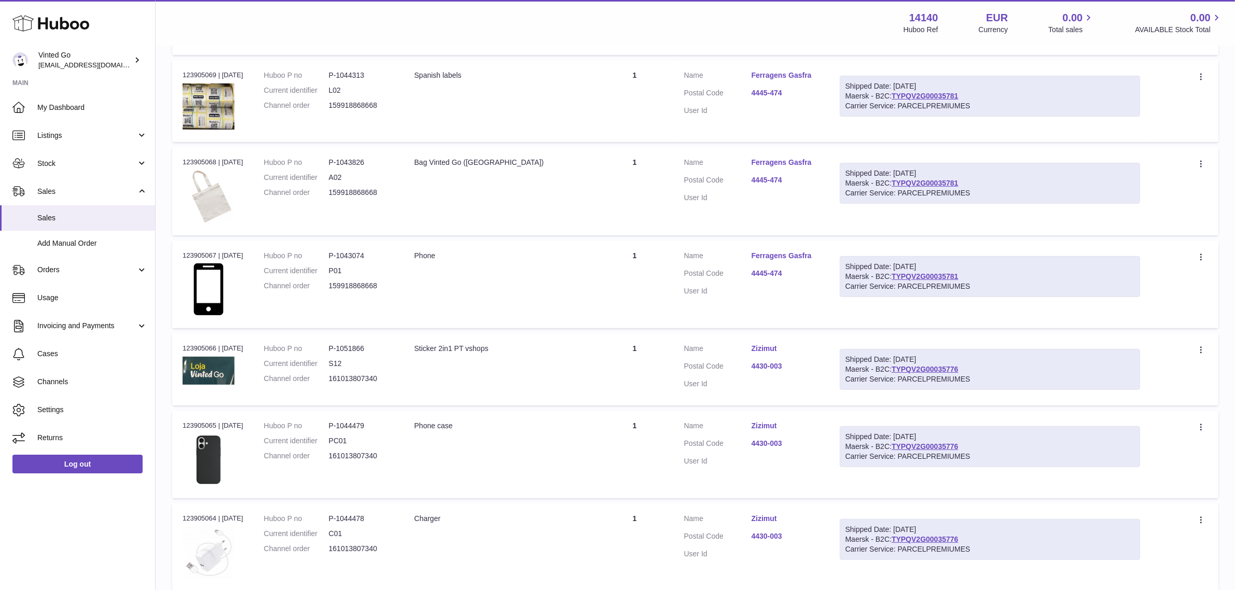
scroll to position [652, 0]
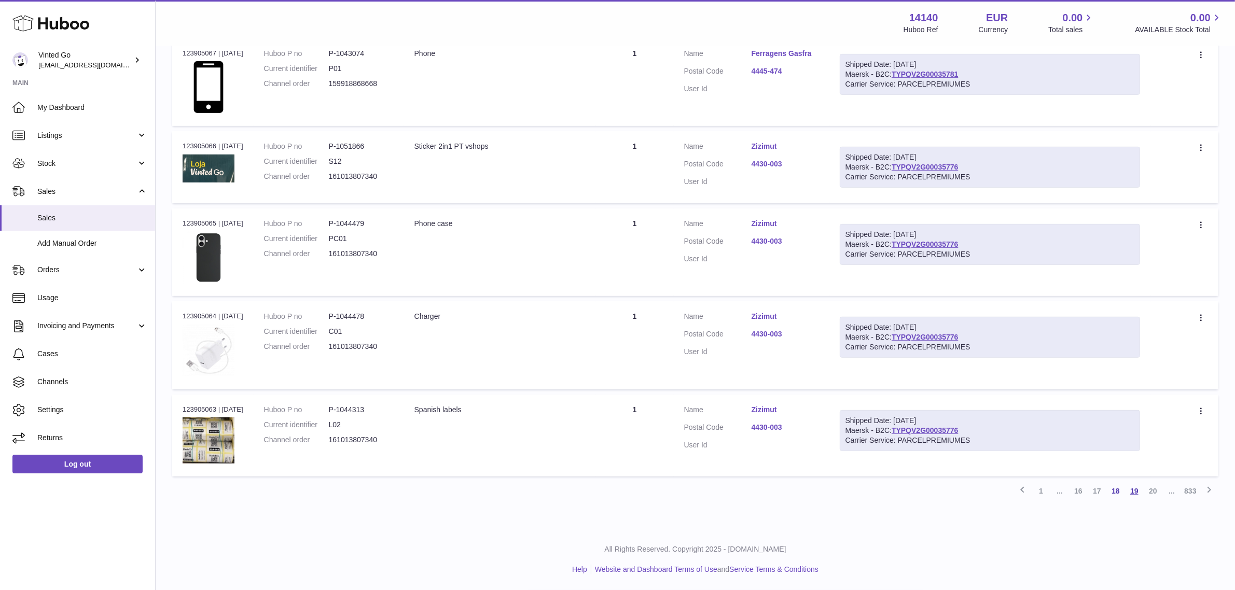
click at [1138, 492] on link "19" at bounding box center [1134, 491] width 19 height 19
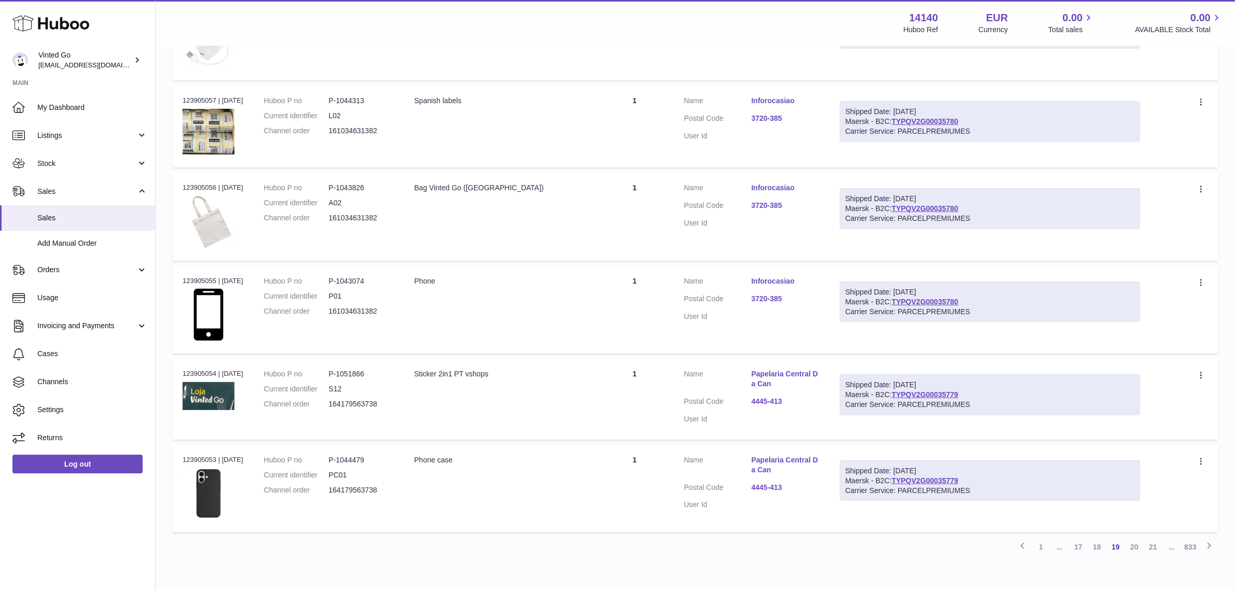
scroll to position [667, 0]
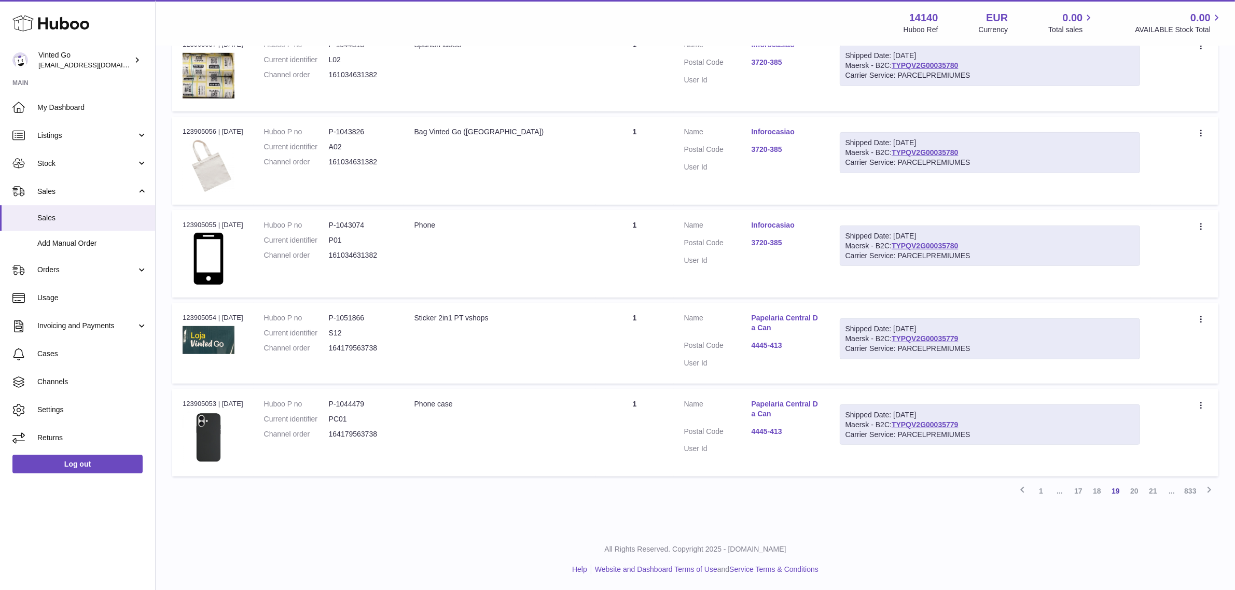
click at [1137, 490] on link "20" at bounding box center [1134, 491] width 19 height 19
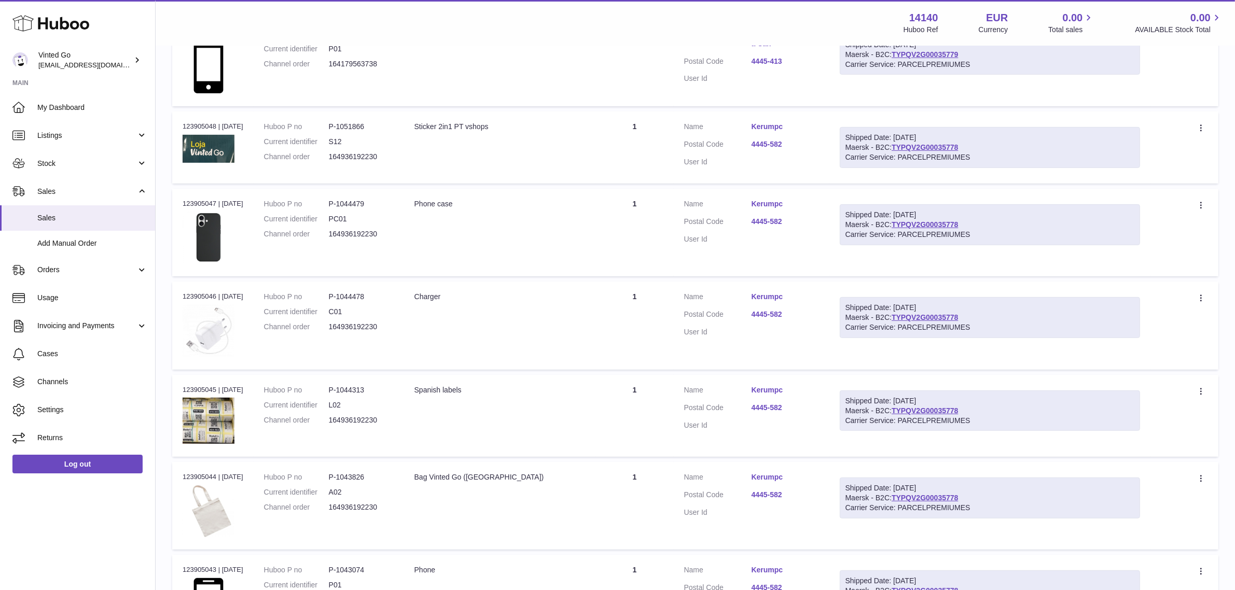
scroll to position [668, 0]
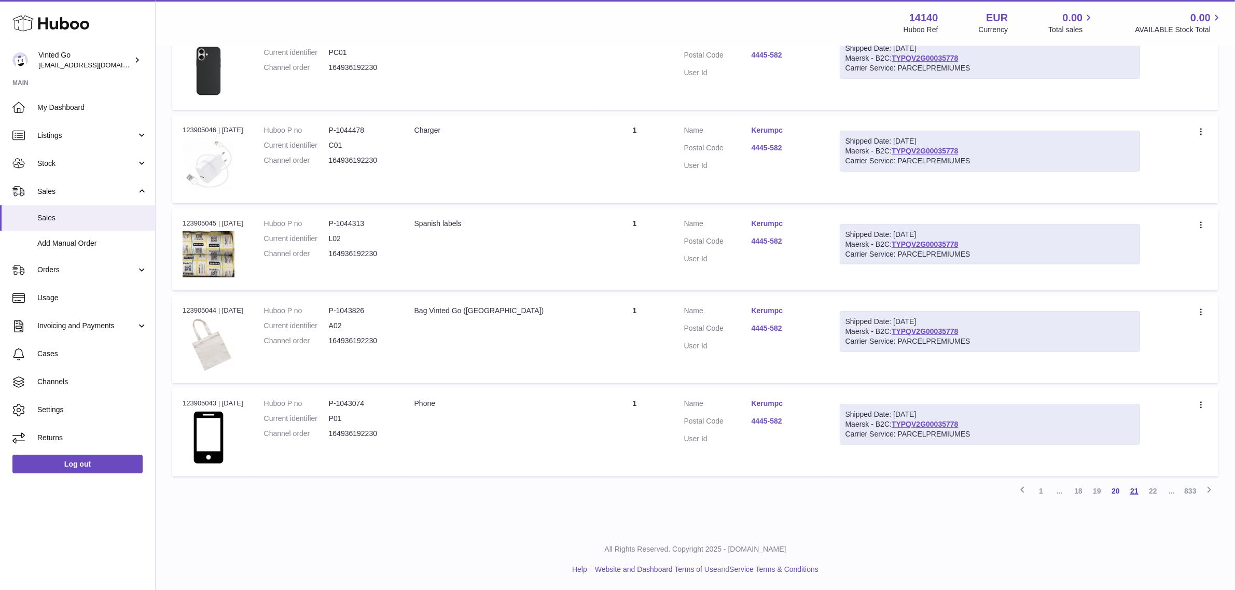
click at [1134, 497] on link "21" at bounding box center [1134, 491] width 19 height 19
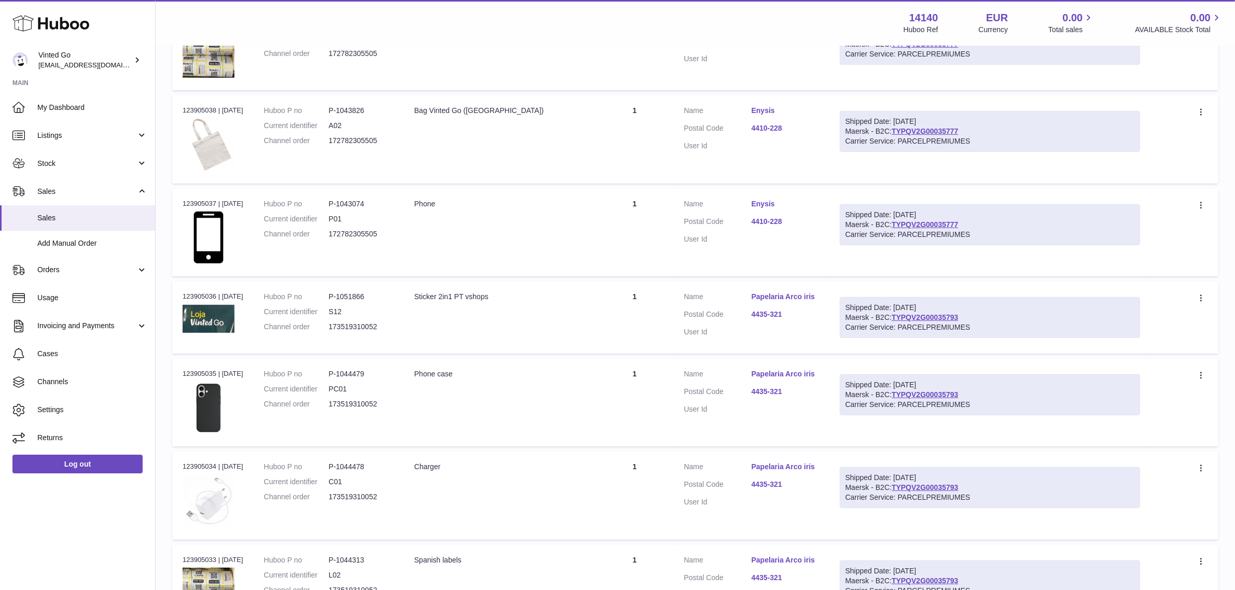
scroll to position [652, 0]
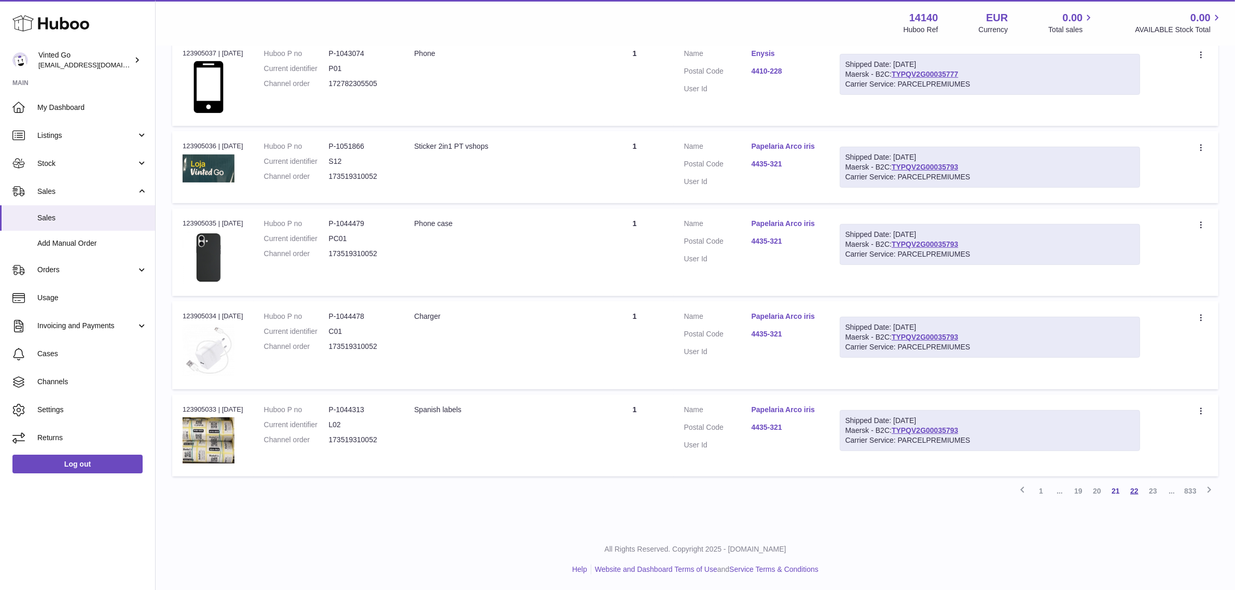
click at [1134, 491] on link "22" at bounding box center [1134, 491] width 19 height 19
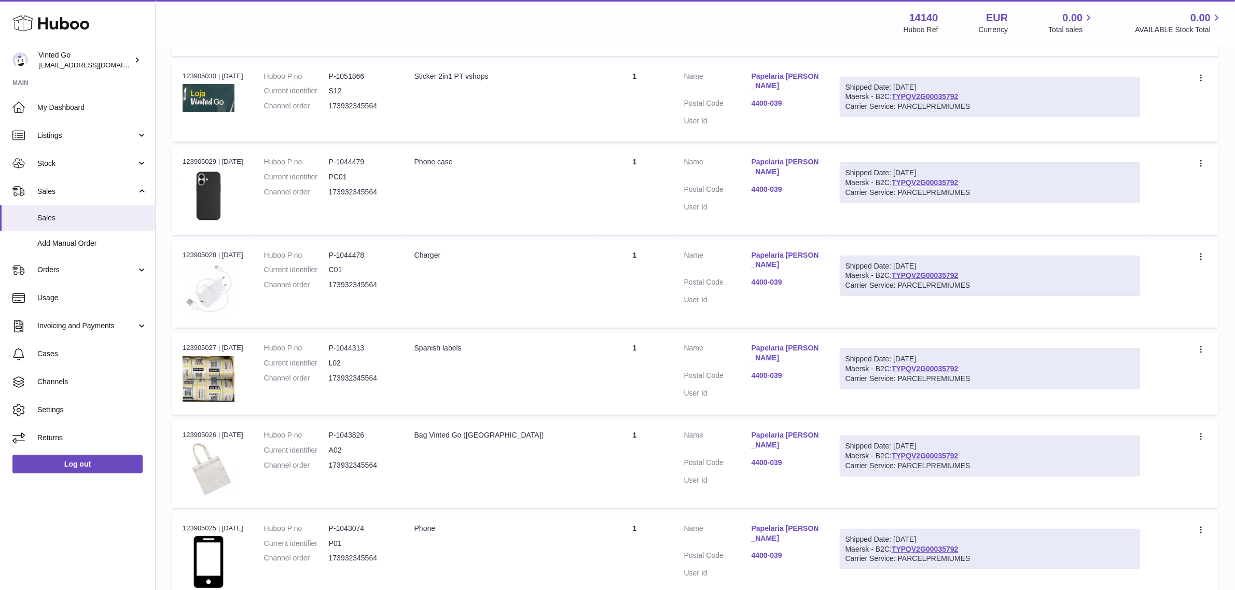
scroll to position [658, 0]
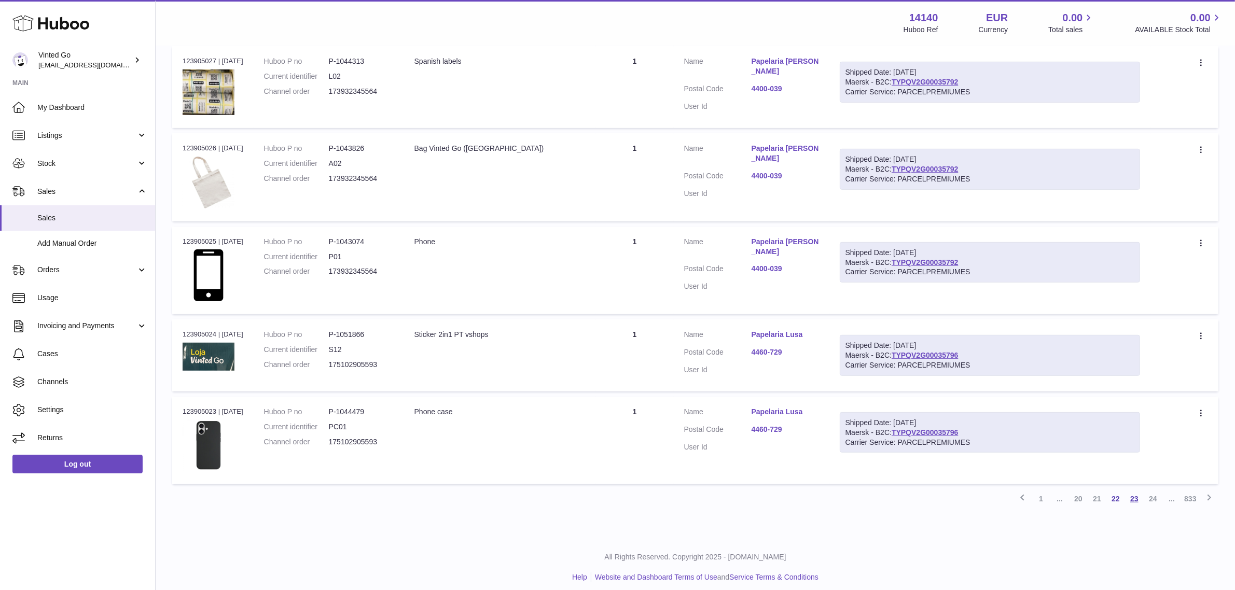
click at [1132, 498] on link "23" at bounding box center [1134, 499] width 19 height 19
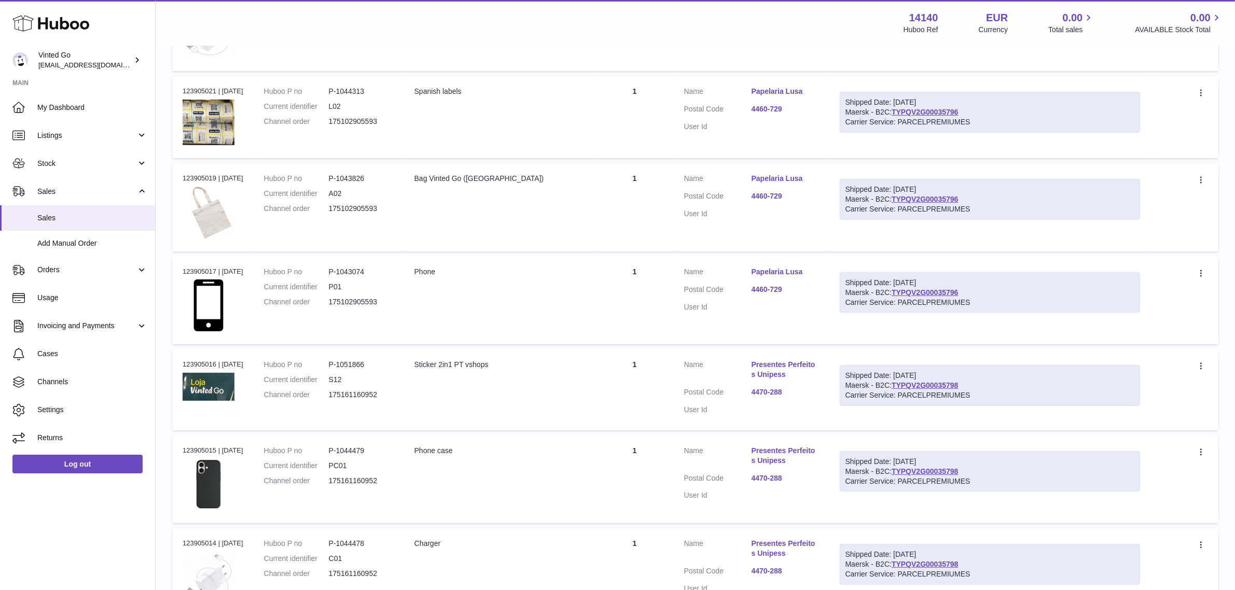
scroll to position [676, 0]
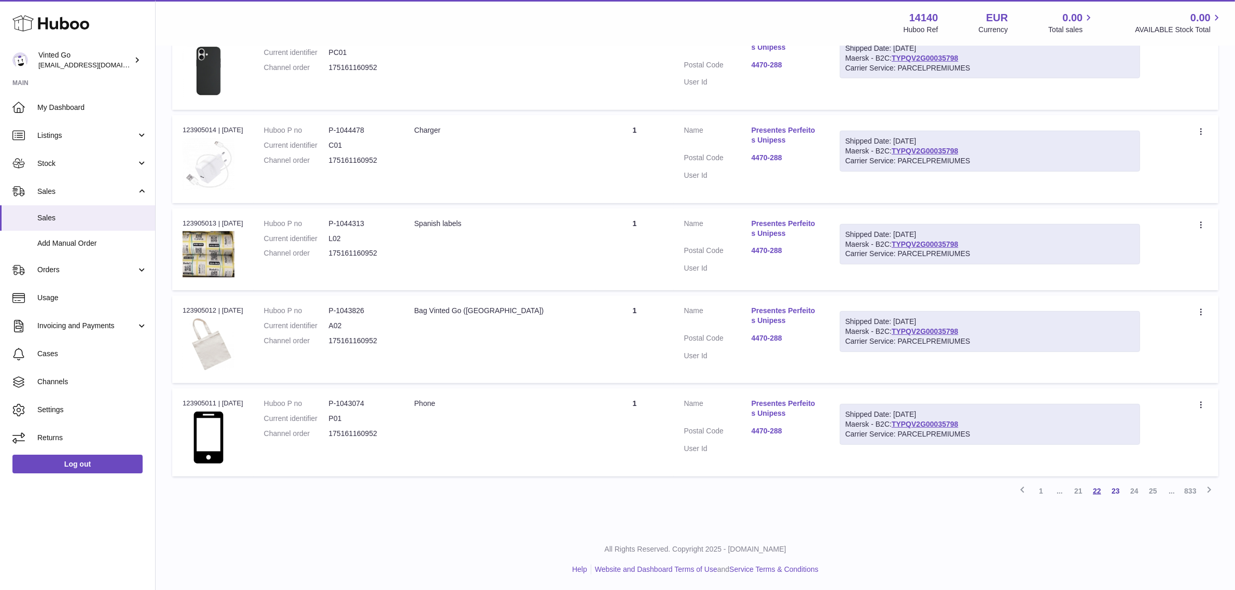
click at [1098, 494] on link "22" at bounding box center [1097, 491] width 19 height 19
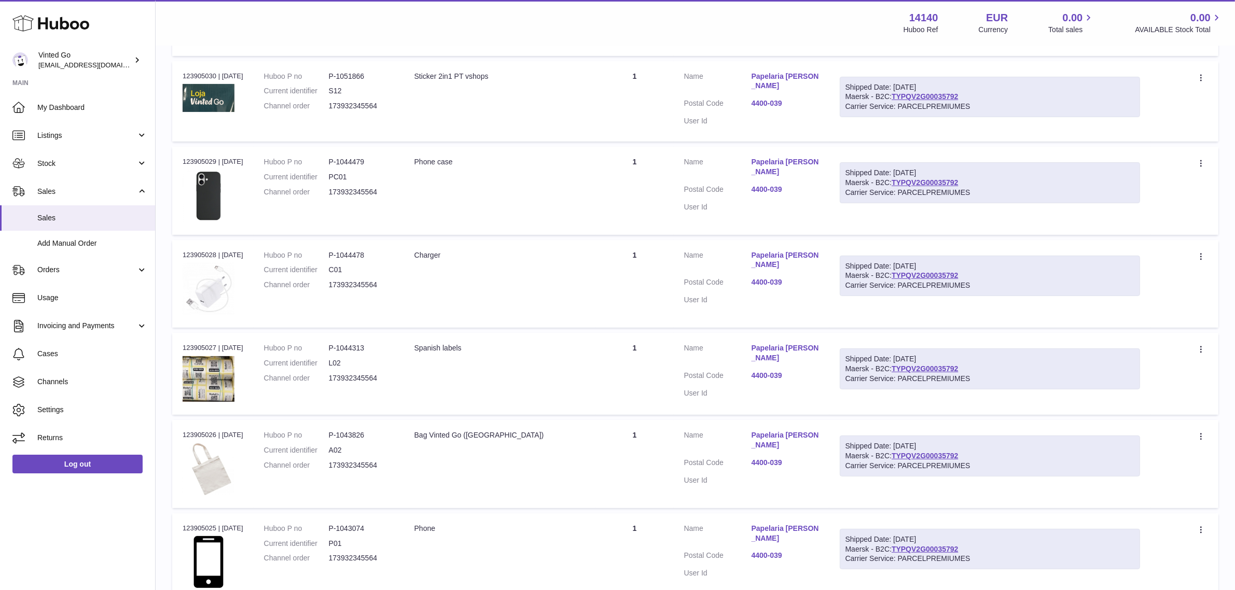
scroll to position [658, 0]
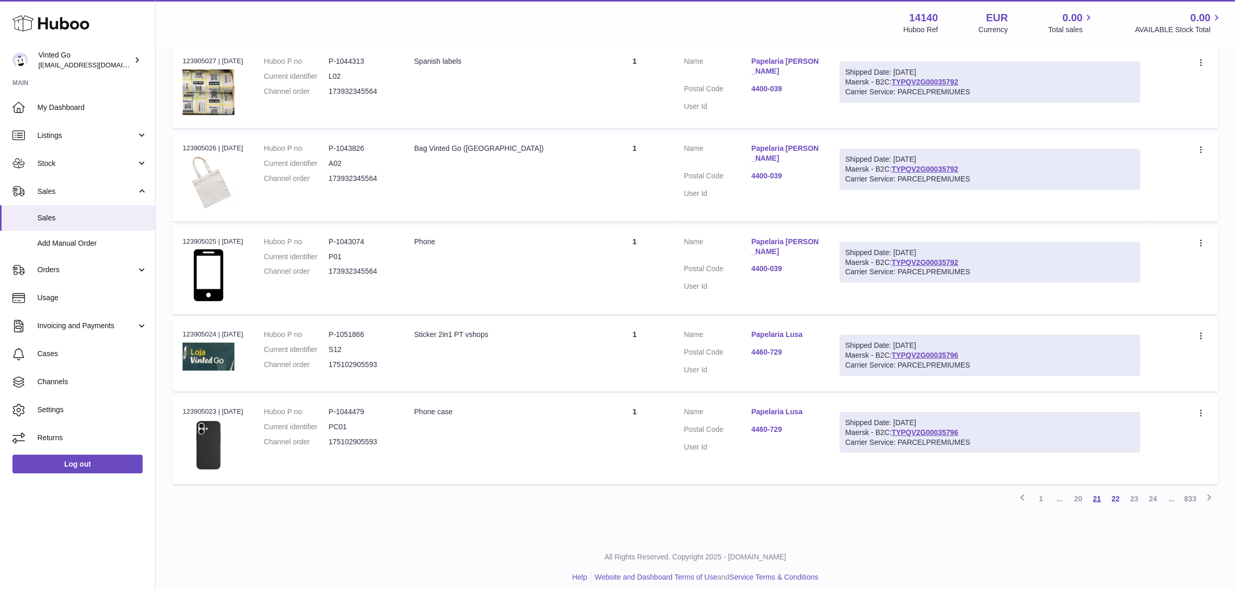
click at [1099, 490] on link "21" at bounding box center [1097, 499] width 19 height 19
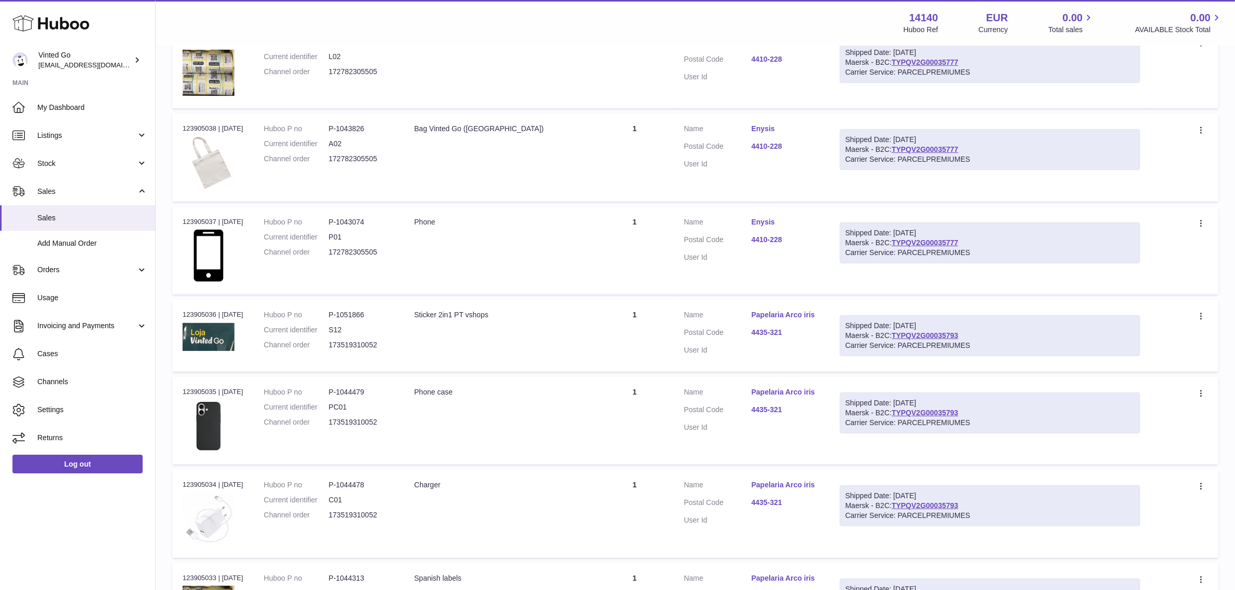
scroll to position [652, 0]
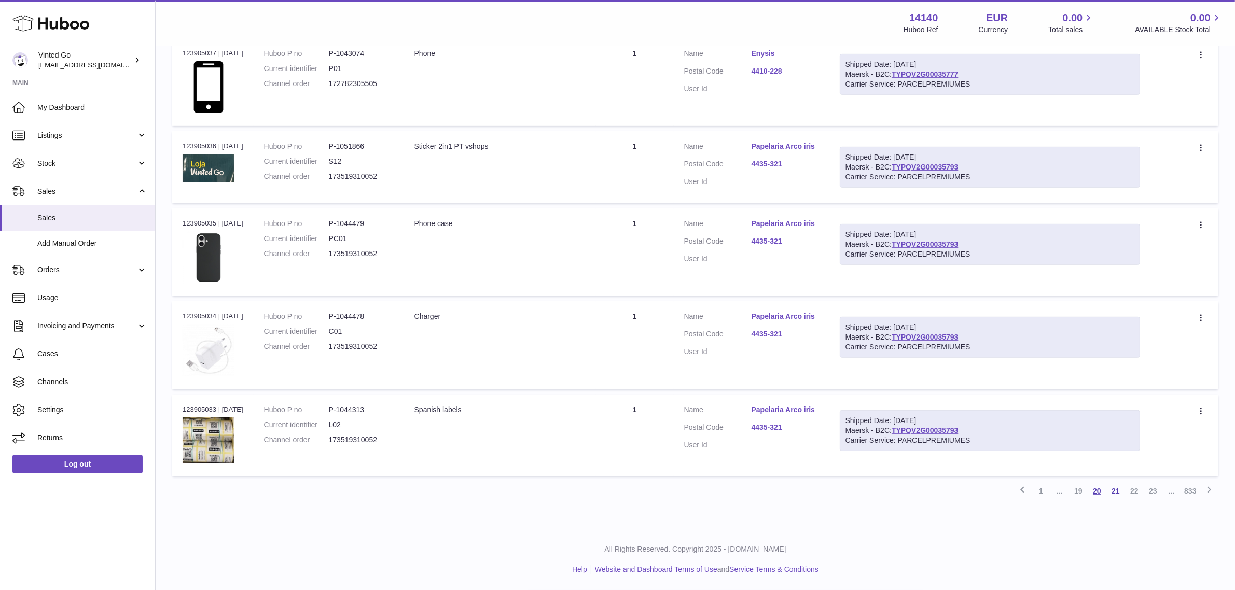
click at [1096, 499] on link "20" at bounding box center [1097, 491] width 19 height 19
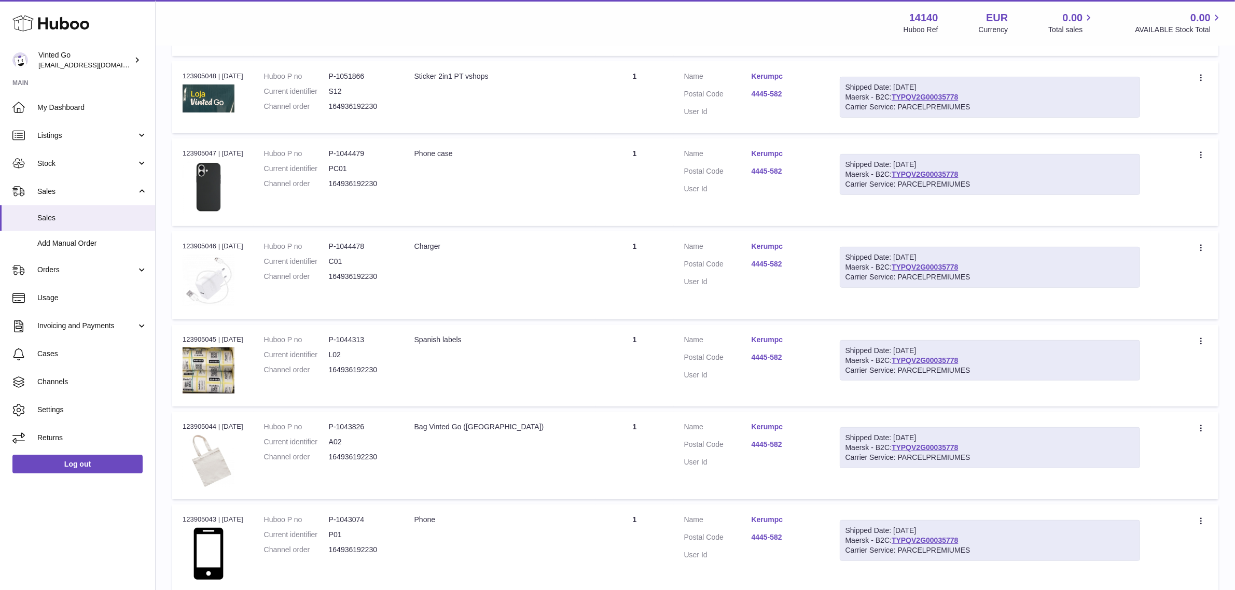
scroll to position [668, 0]
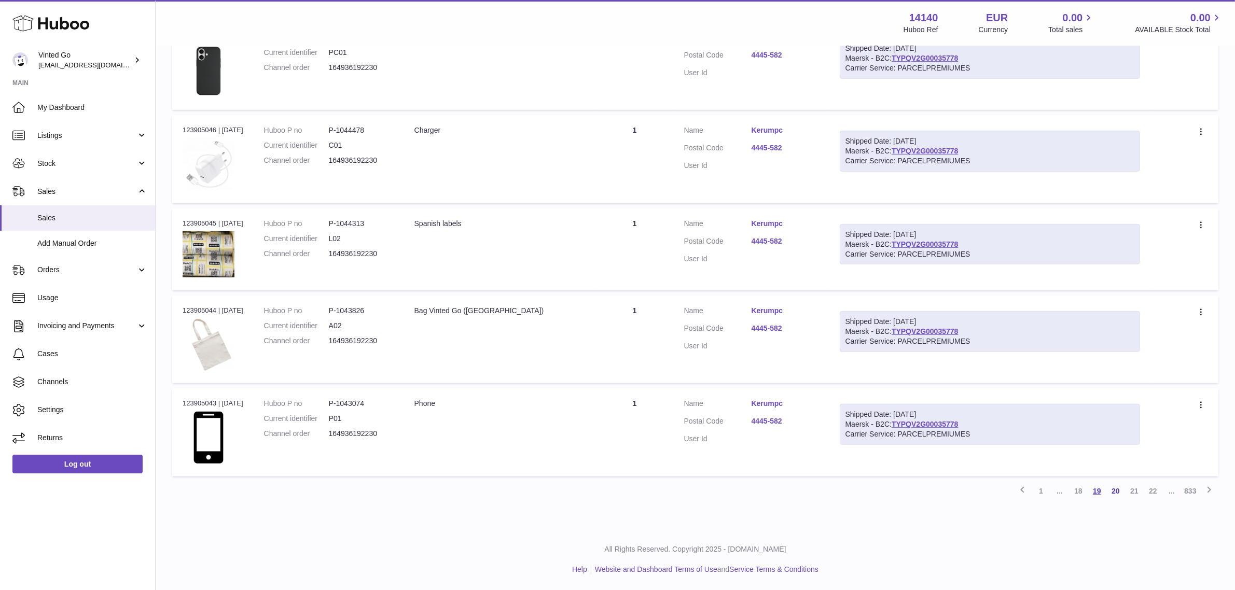
click at [1096, 496] on link "19" at bounding box center [1097, 491] width 19 height 19
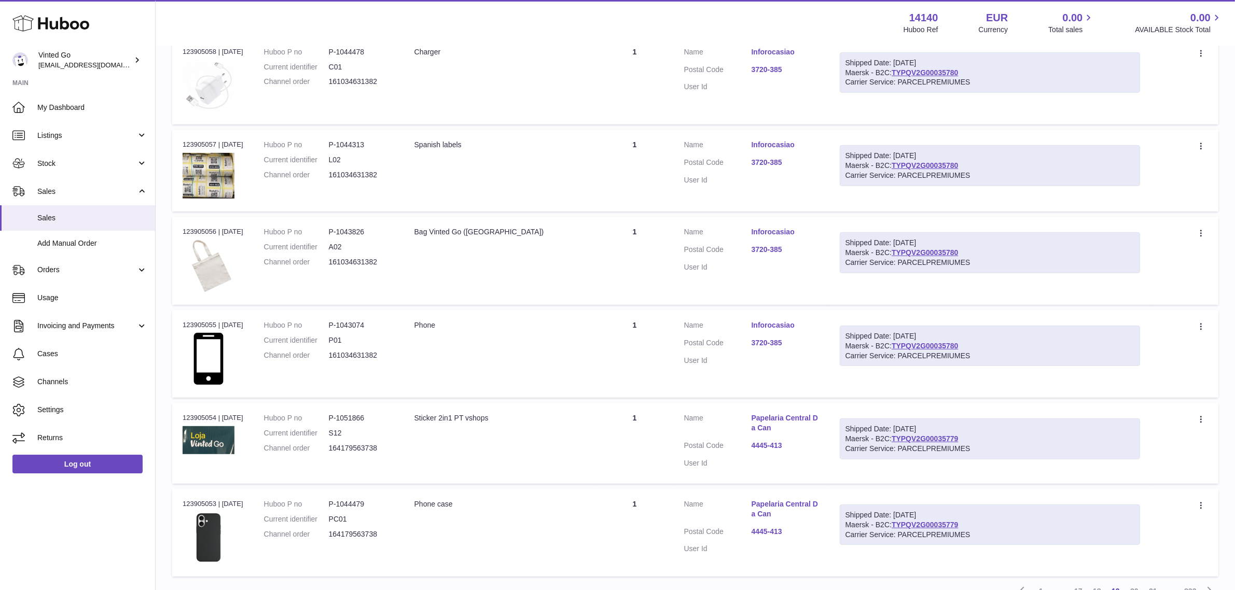
scroll to position [667, 0]
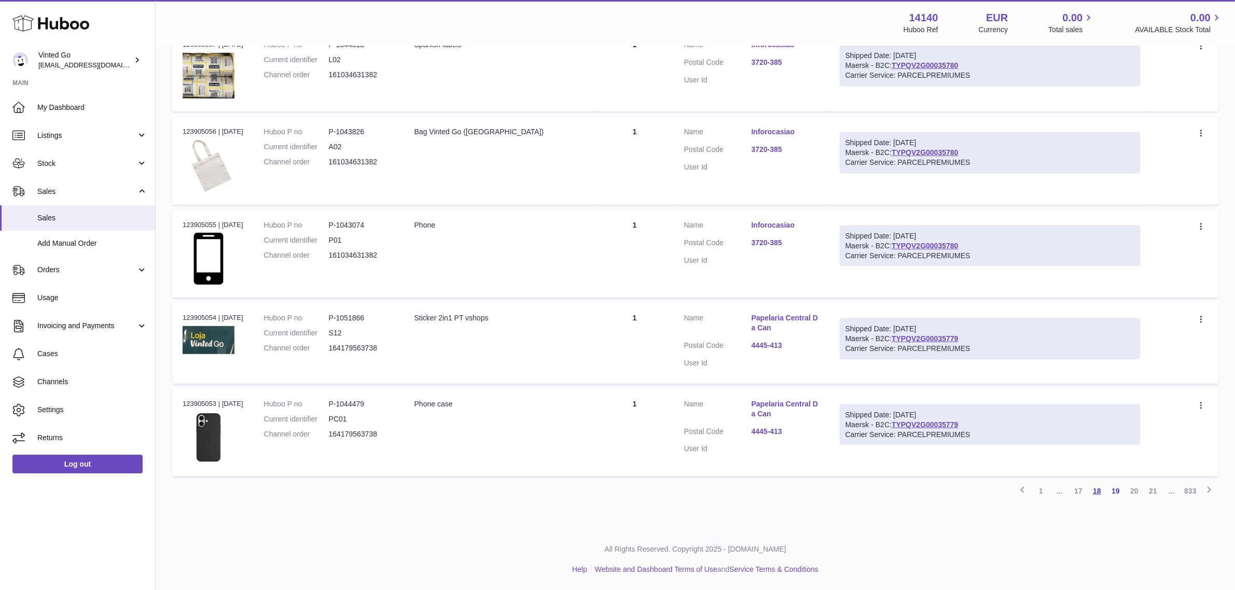
click at [1092, 493] on link "18" at bounding box center [1097, 491] width 19 height 19
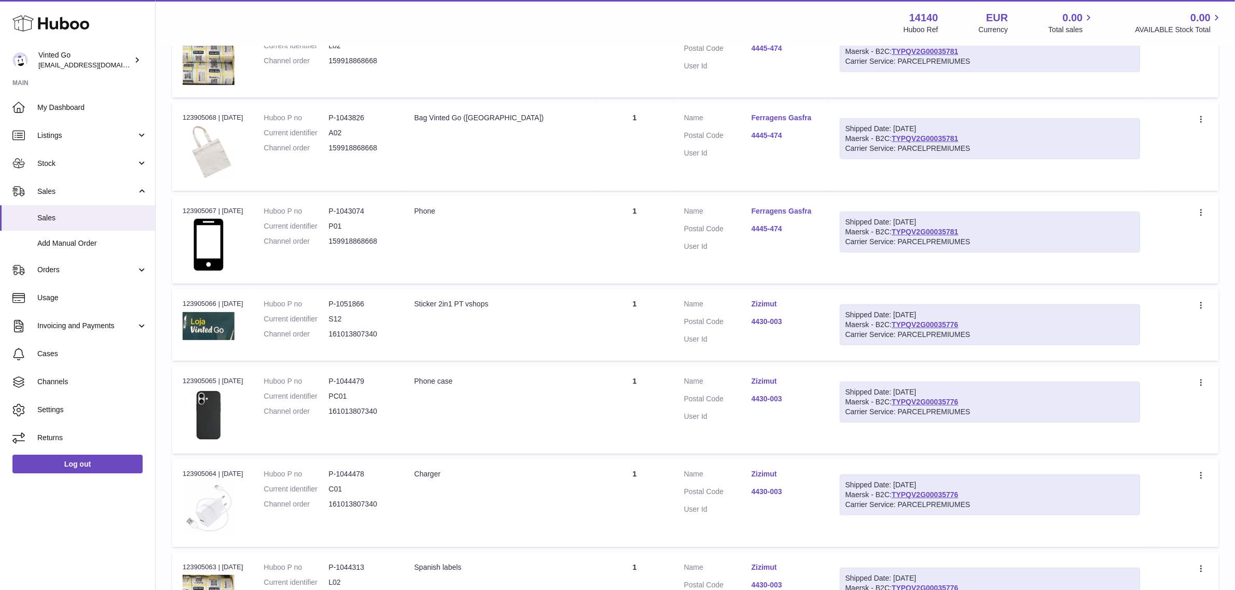
scroll to position [652, 0]
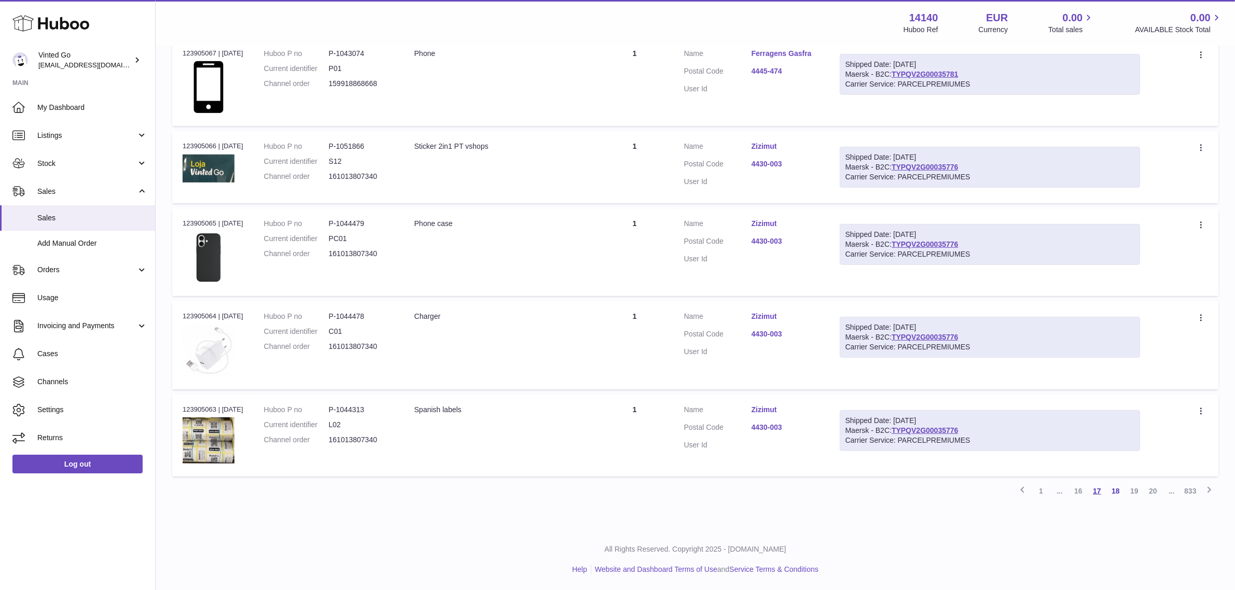
click at [1096, 496] on link "17" at bounding box center [1097, 491] width 19 height 19
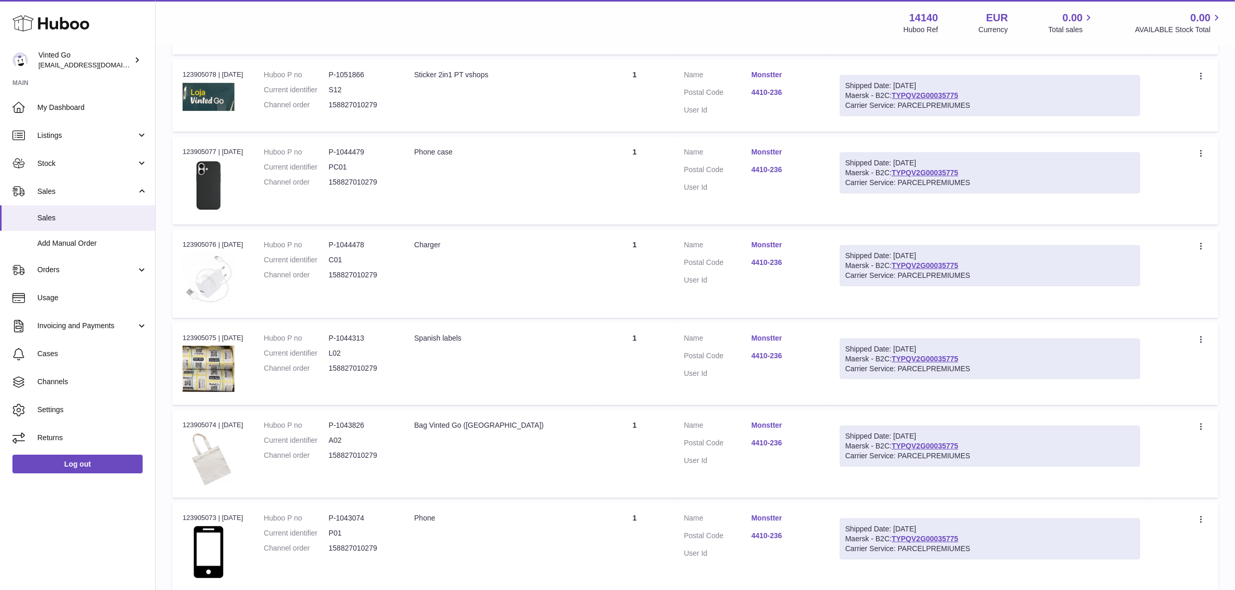
scroll to position [668, 0]
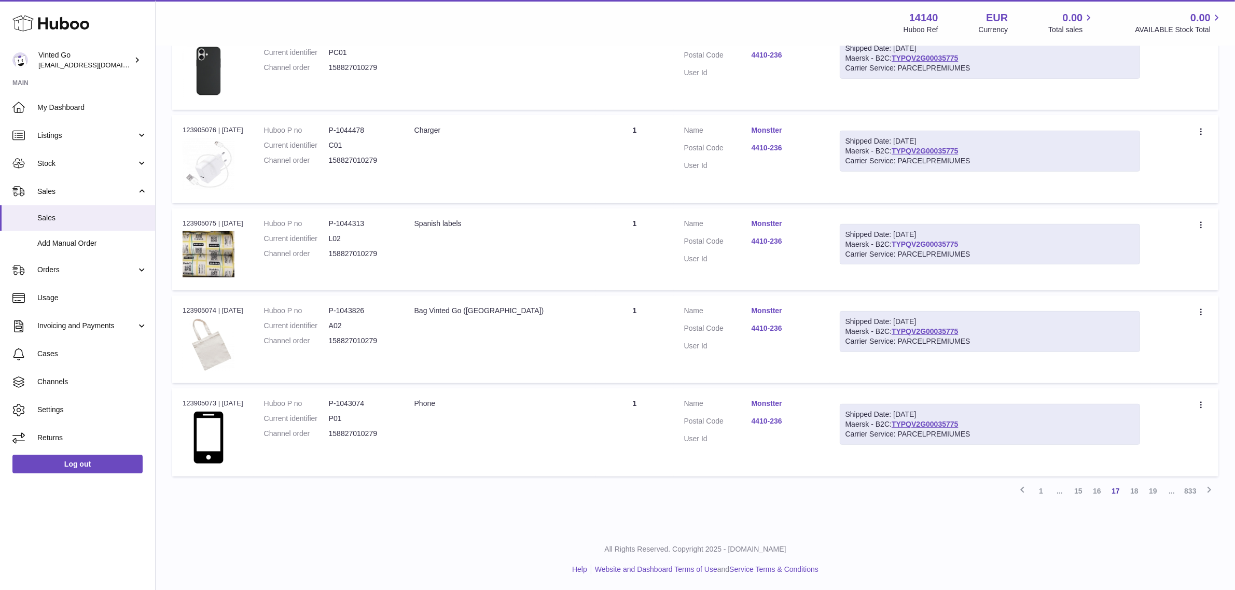
click at [951, 248] on link "TYPQV2G00035775" at bounding box center [925, 244] width 66 height 8
click at [1097, 494] on link "16" at bounding box center [1097, 491] width 19 height 19
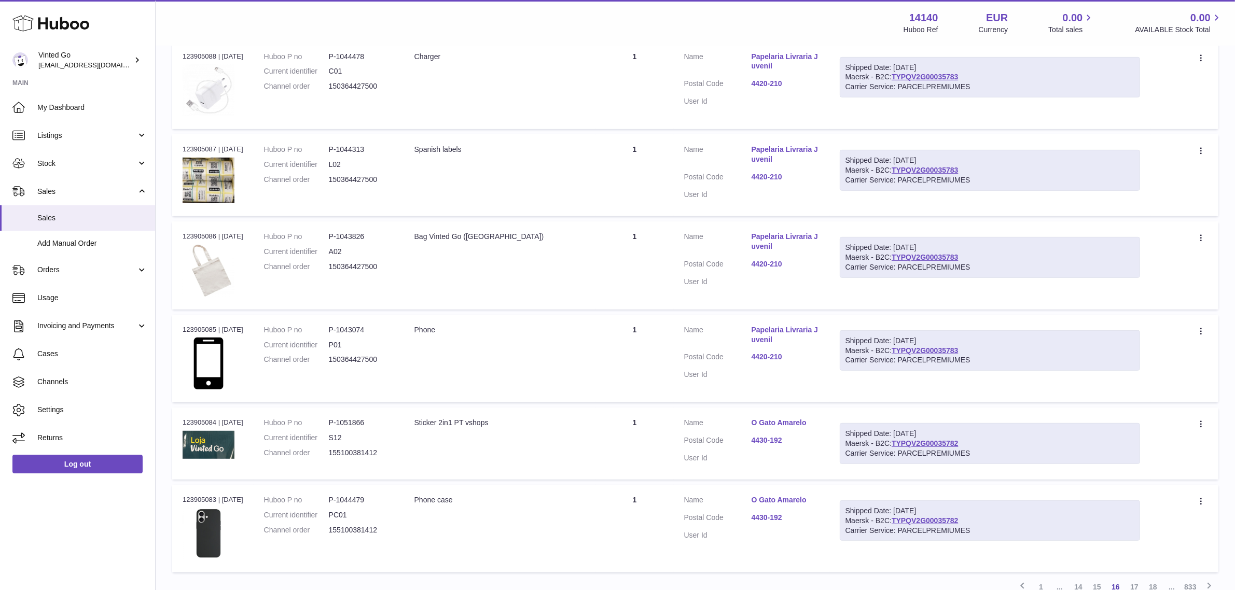
scroll to position [667, 0]
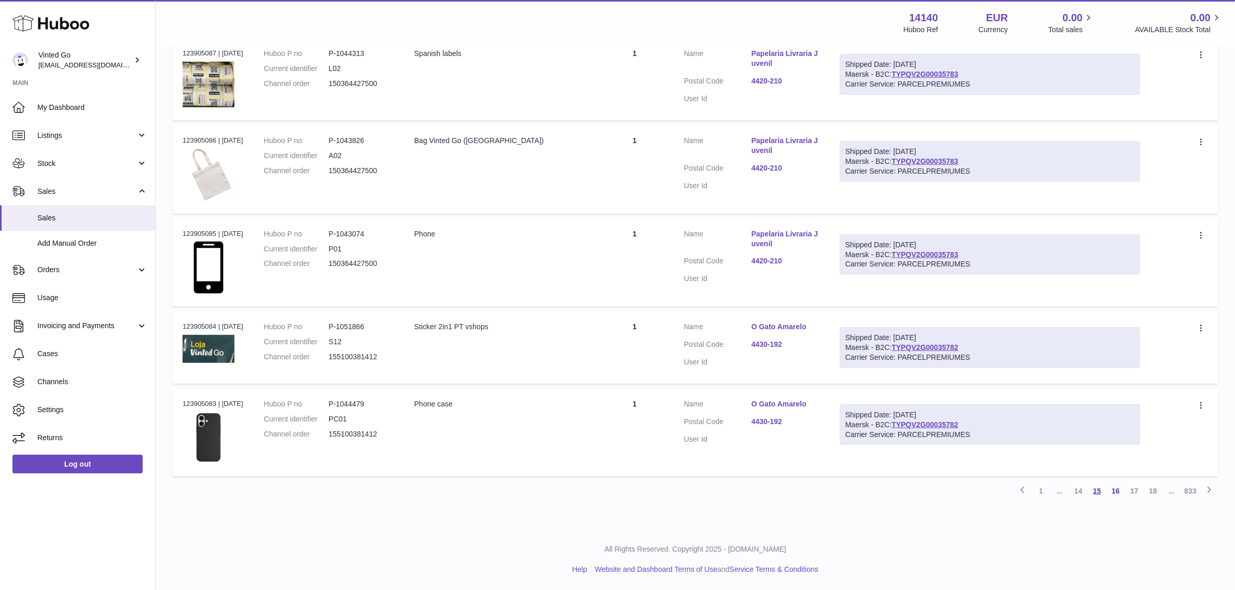
click at [1091, 494] on link "15" at bounding box center [1097, 491] width 19 height 19
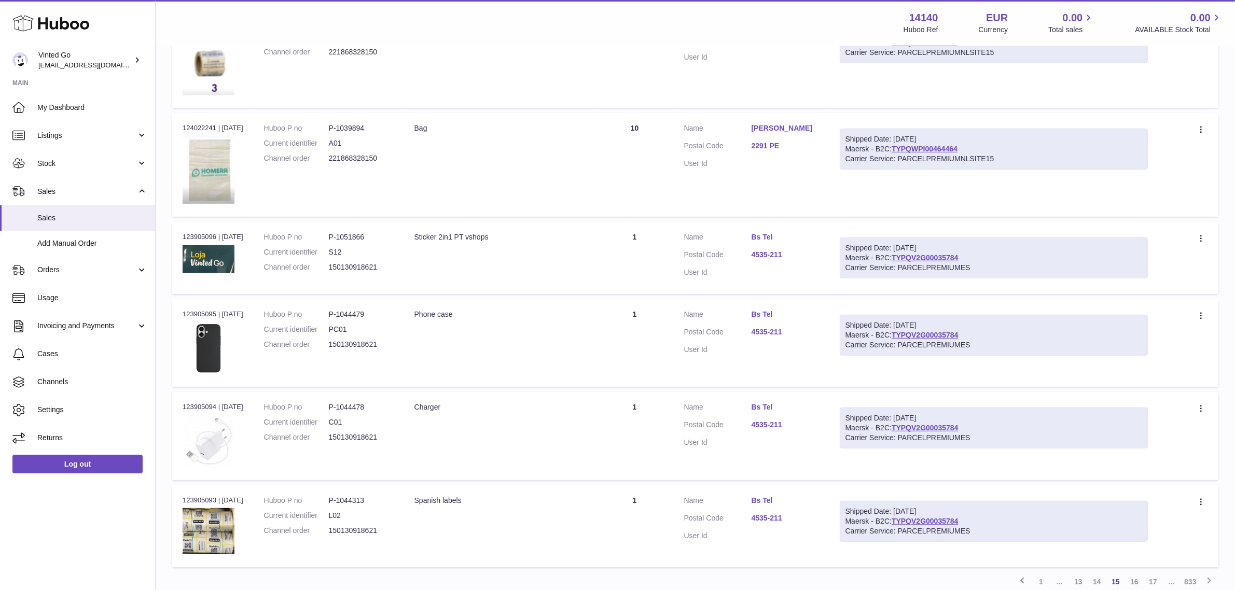
scroll to position [675, 0]
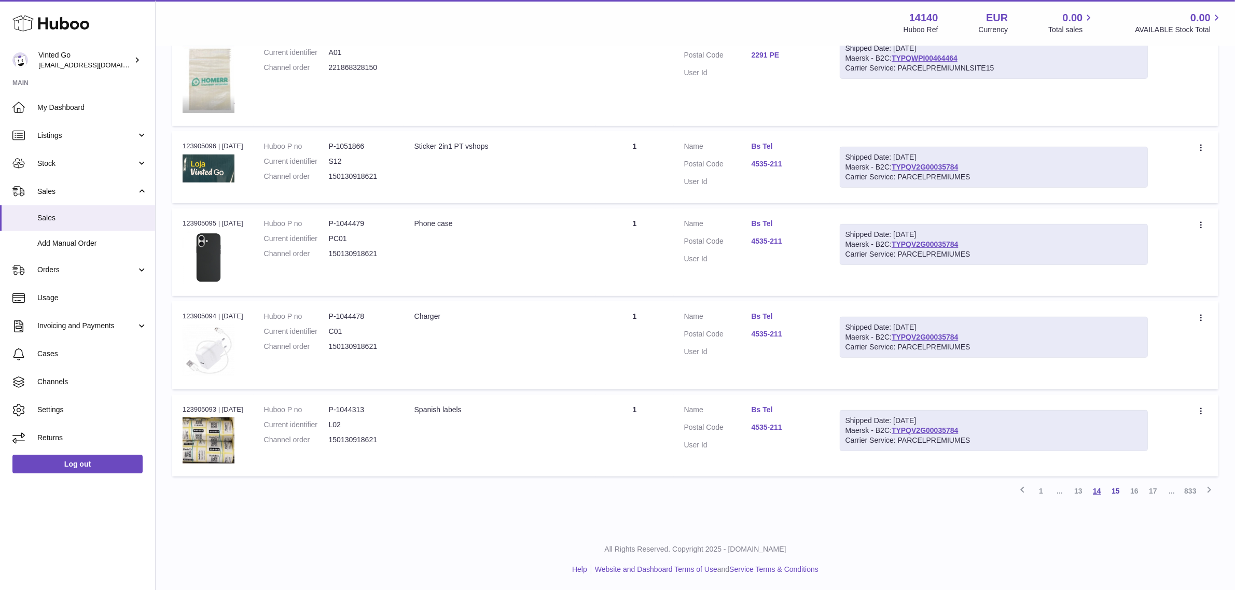
click at [1095, 493] on link "14" at bounding box center [1097, 491] width 19 height 19
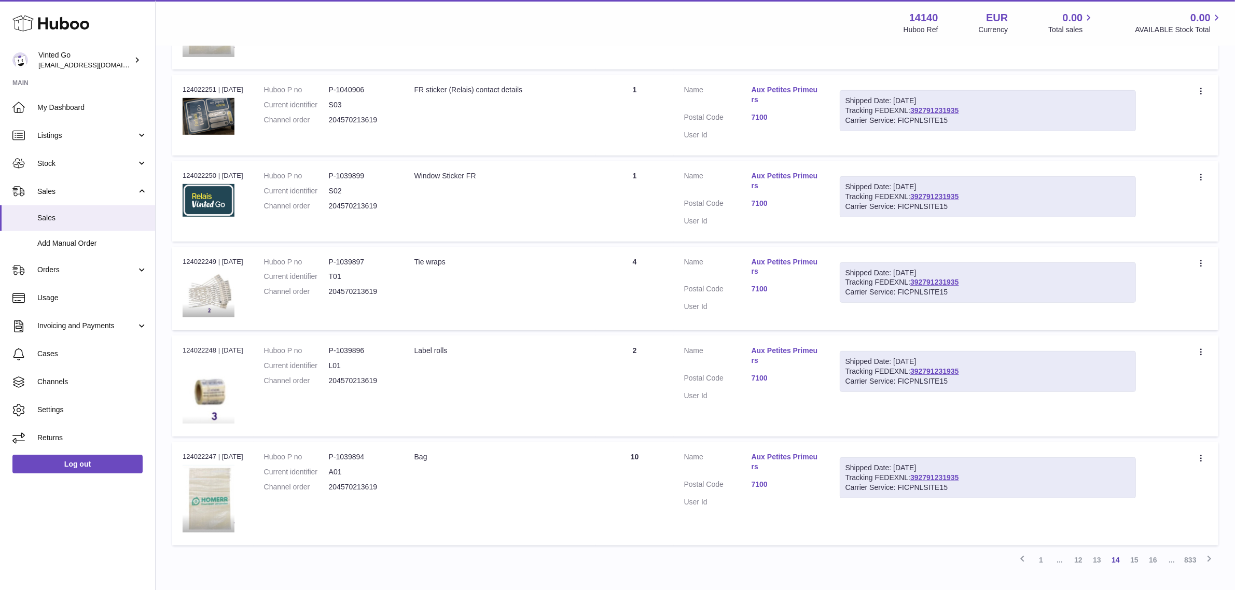
scroll to position [700, 0]
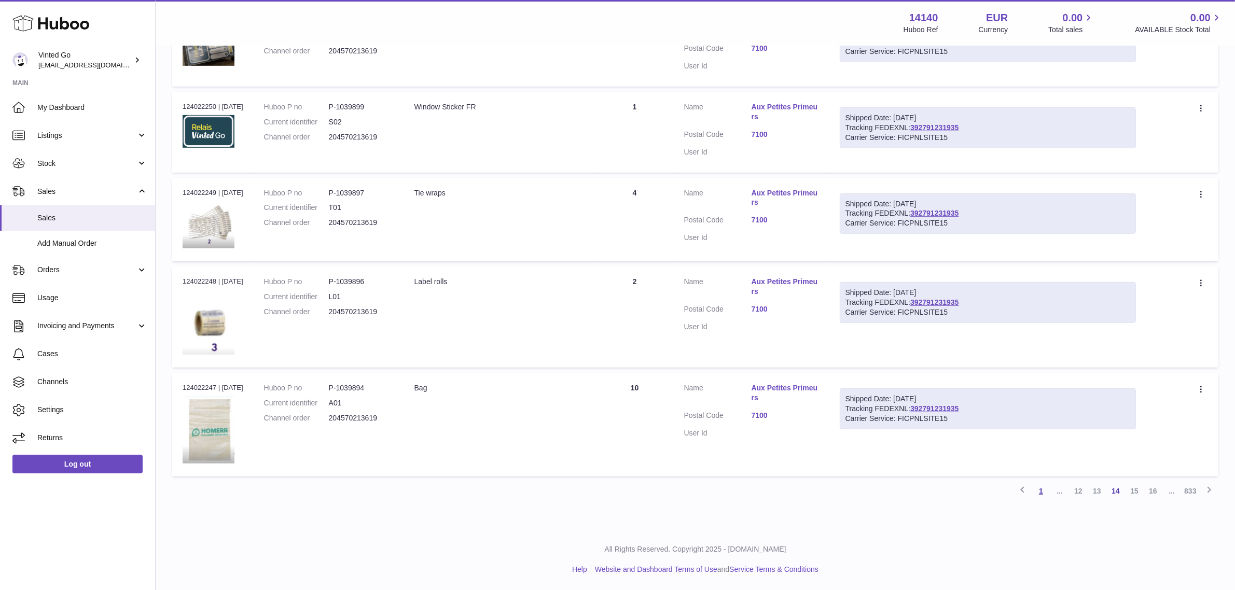
click at [1041, 493] on link "1" at bounding box center [1041, 491] width 19 height 19
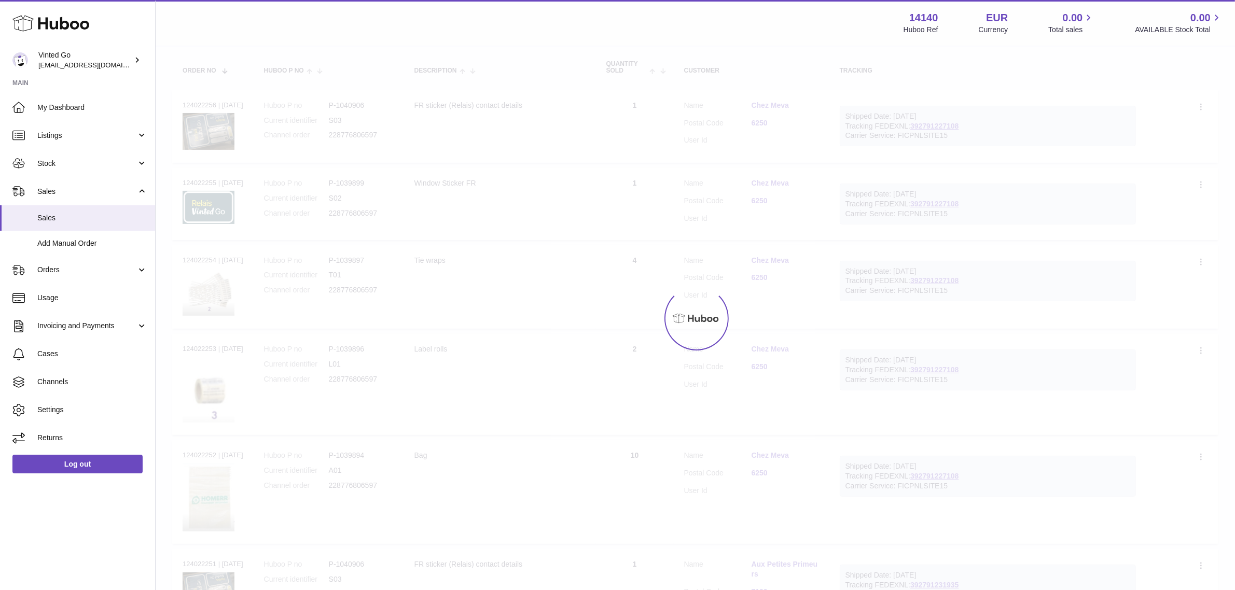
scroll to position [47, 0]
